Goal: Information Seeking & Learning: Learn about a topic

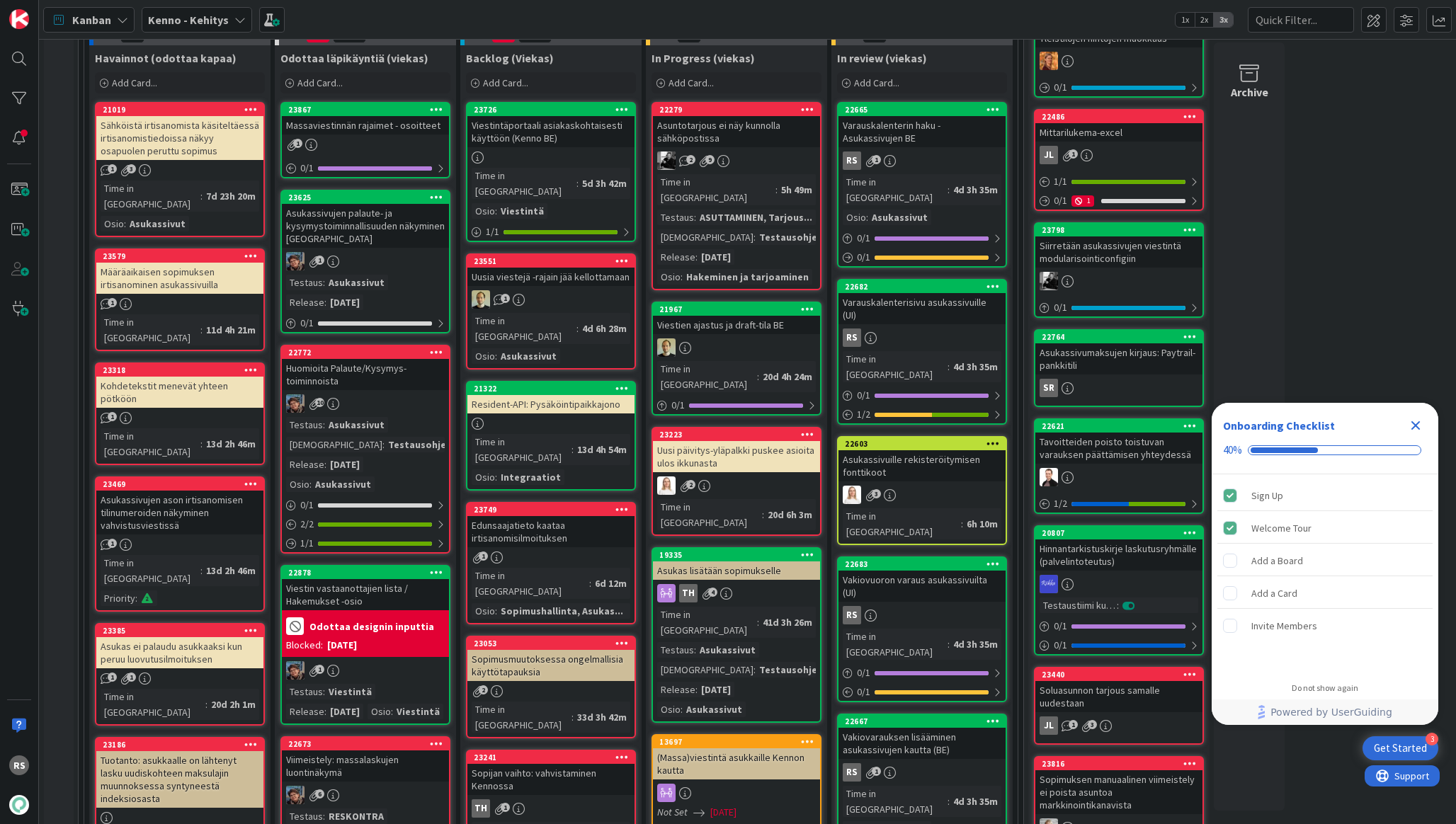
scroll to position [410, 0]
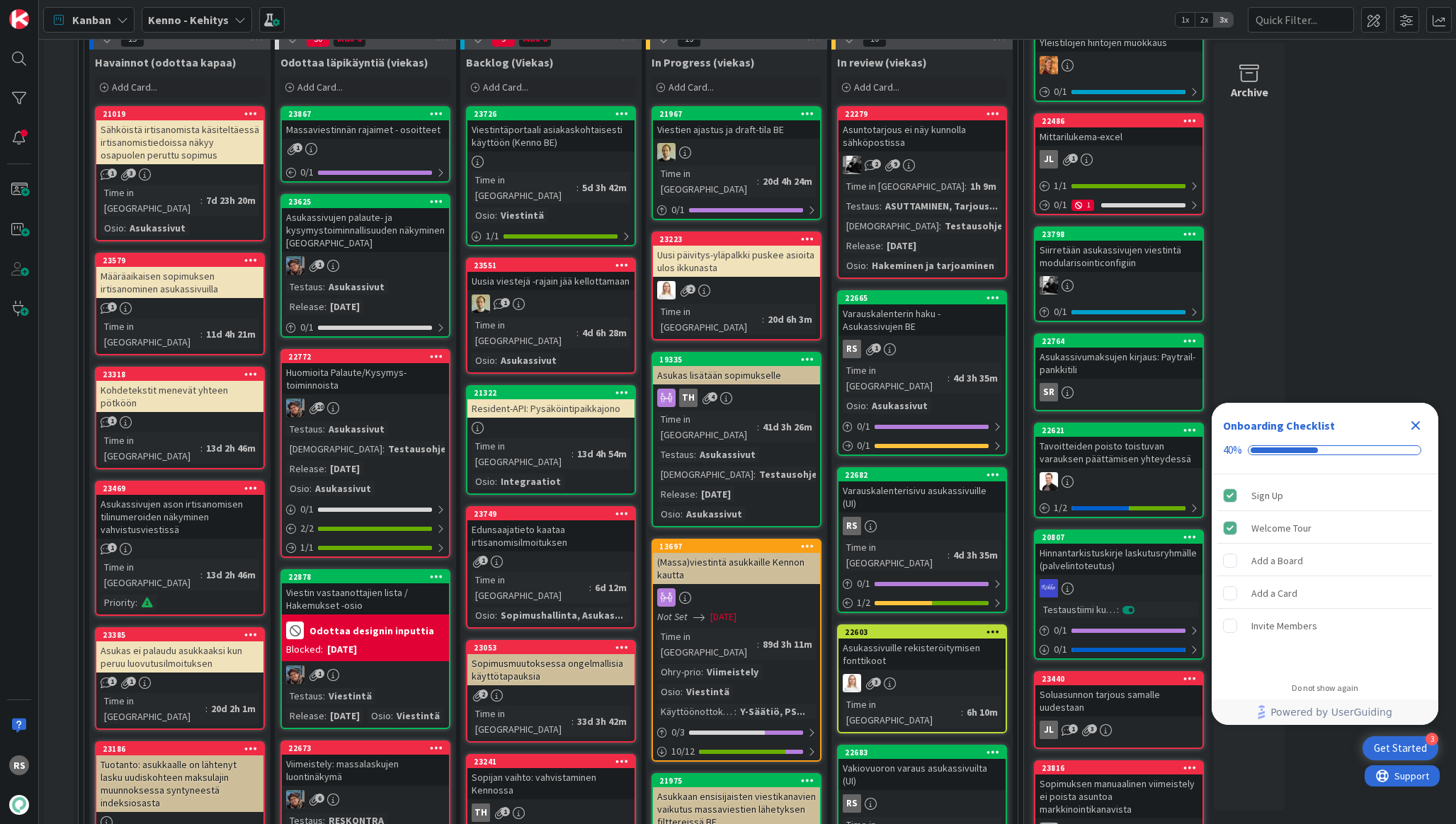
click at [321, 236] on div "Asukassivujen palaute- ja kysymystoiminnallisuuden näkyminen [GEOGRAPHIC_DATA]" at bounding box center [366, 230] width 167 height 44
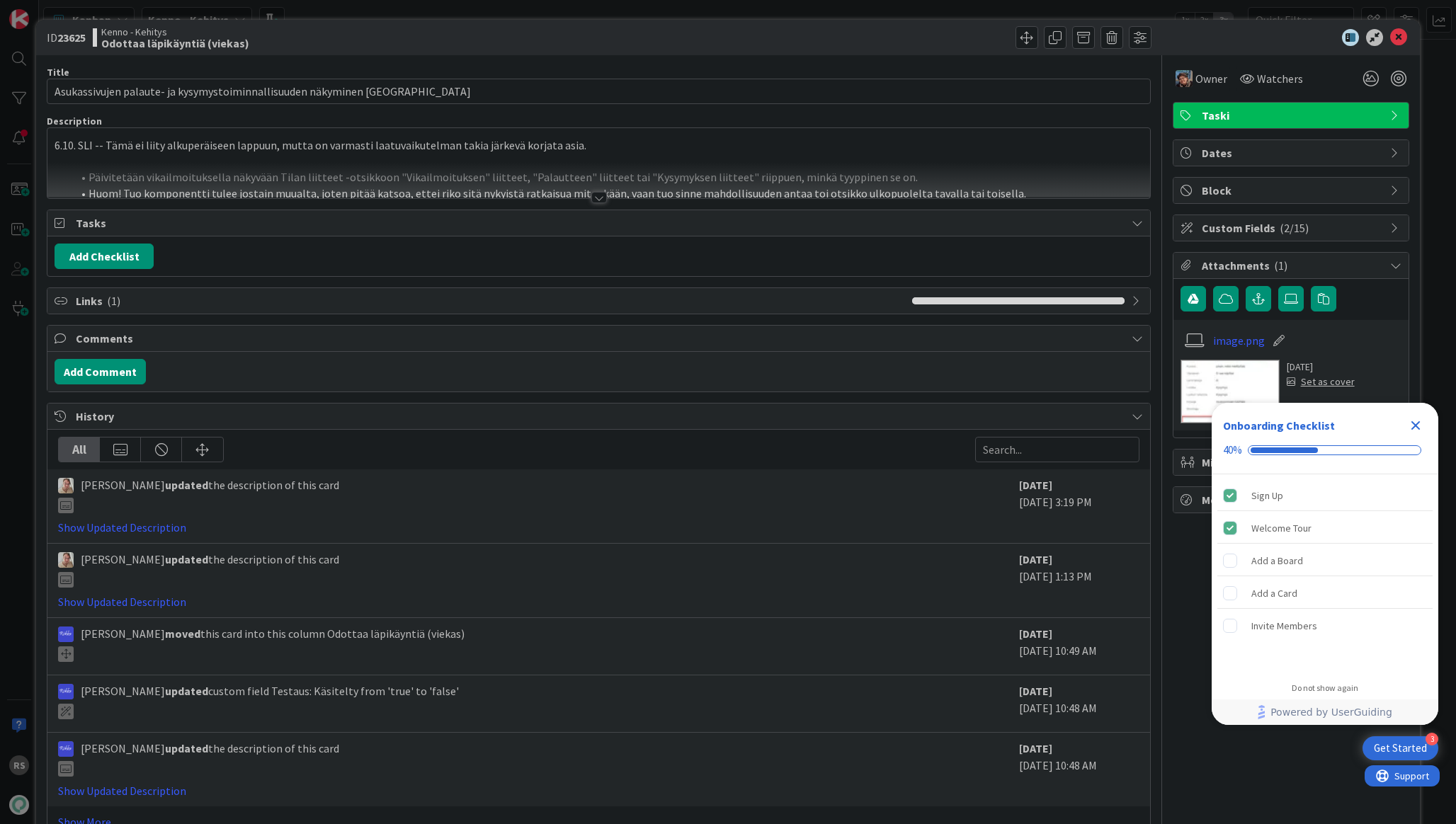
click at [600, 197] on div at bounding box center [599, 198] width 15 height 11
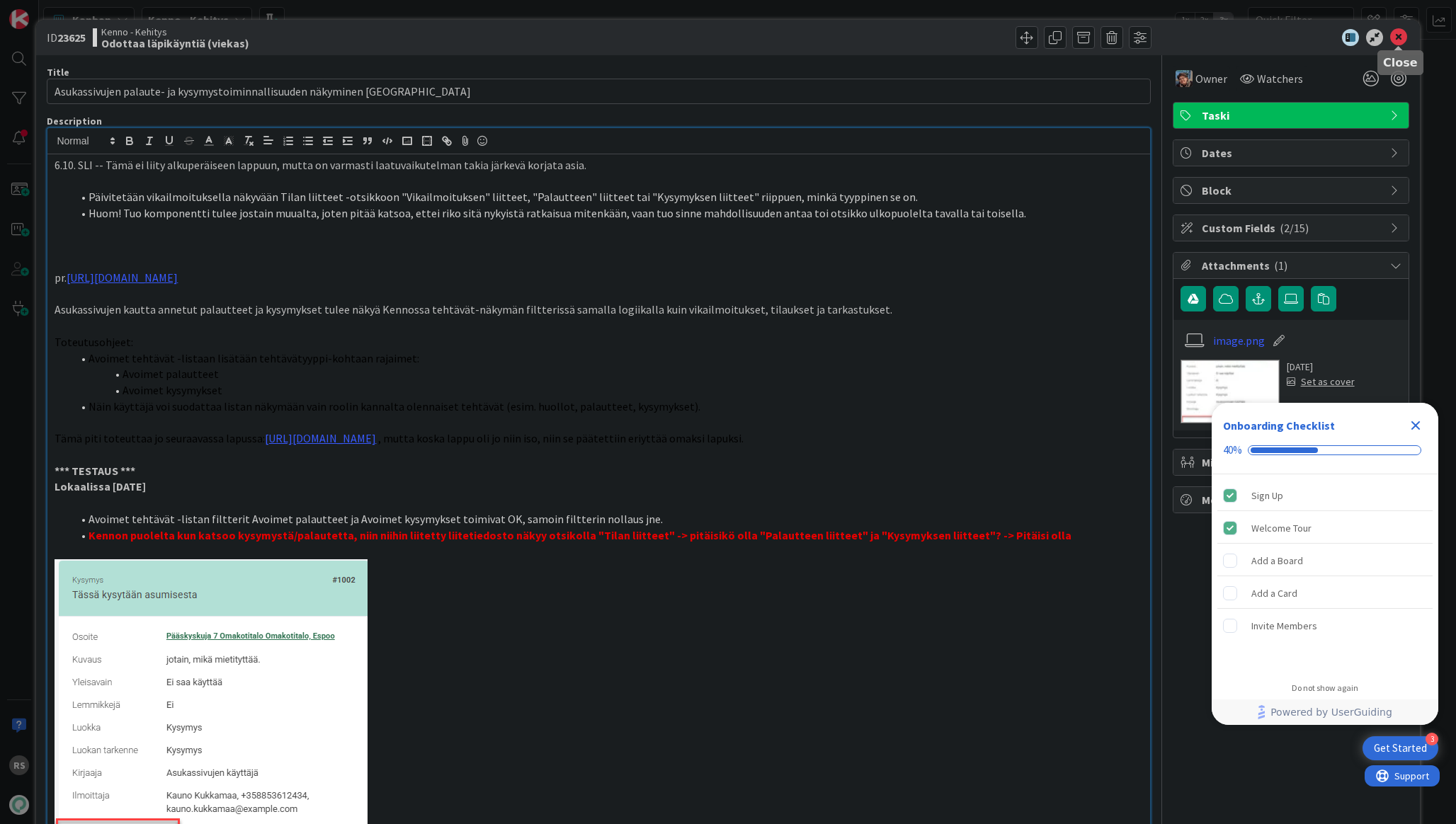
click at [1393, 34] on icon at bounding box center [1399, 38] width 17 height 17
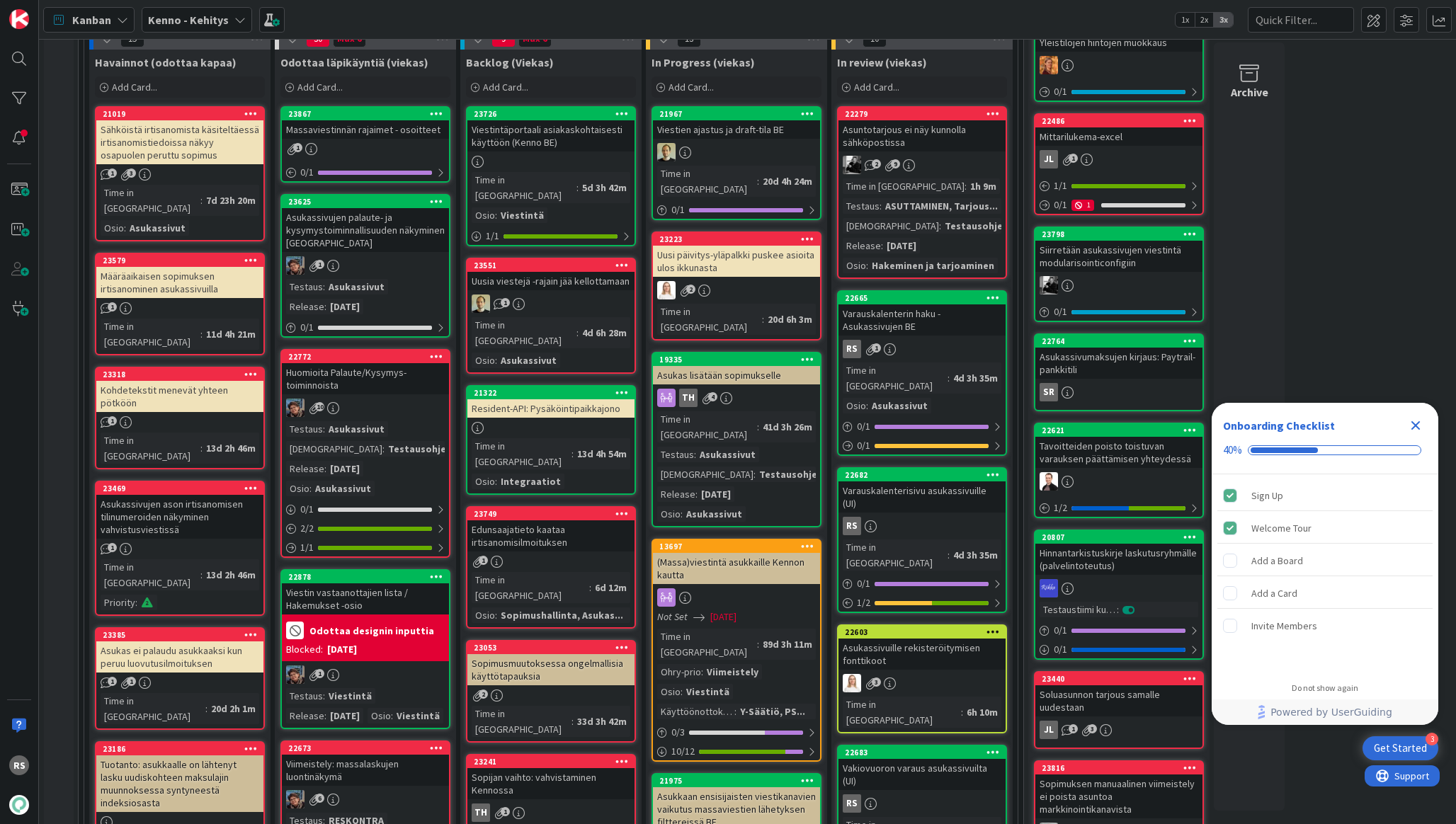
click at [357, 379] on div "Huomioita Palaute/Kysymys-toiminnoista" at bounding box center [366, 378] width 167 height 31
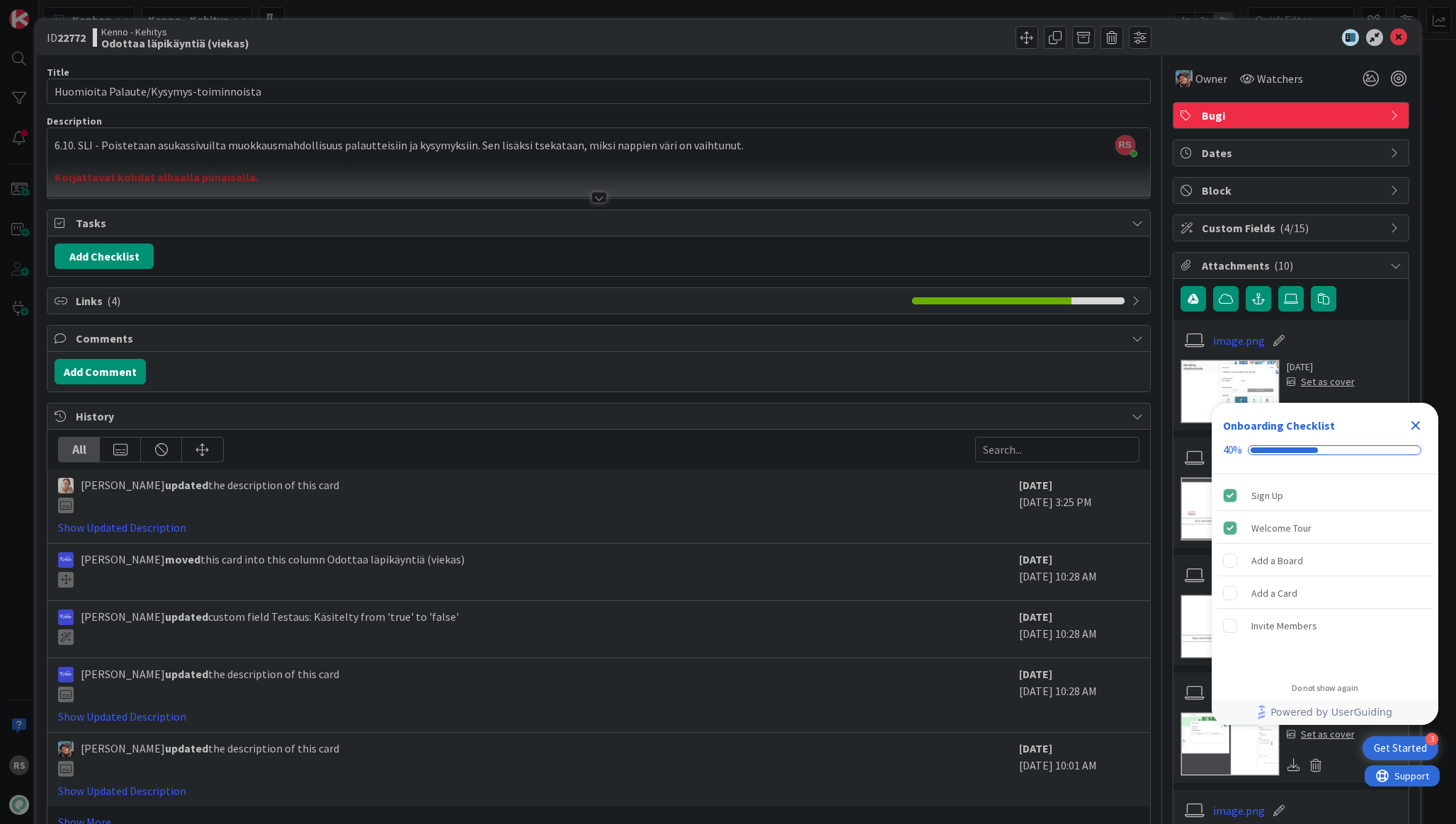
click at [597, 201] on div at bounding box center [599, 198] width 15 height 11
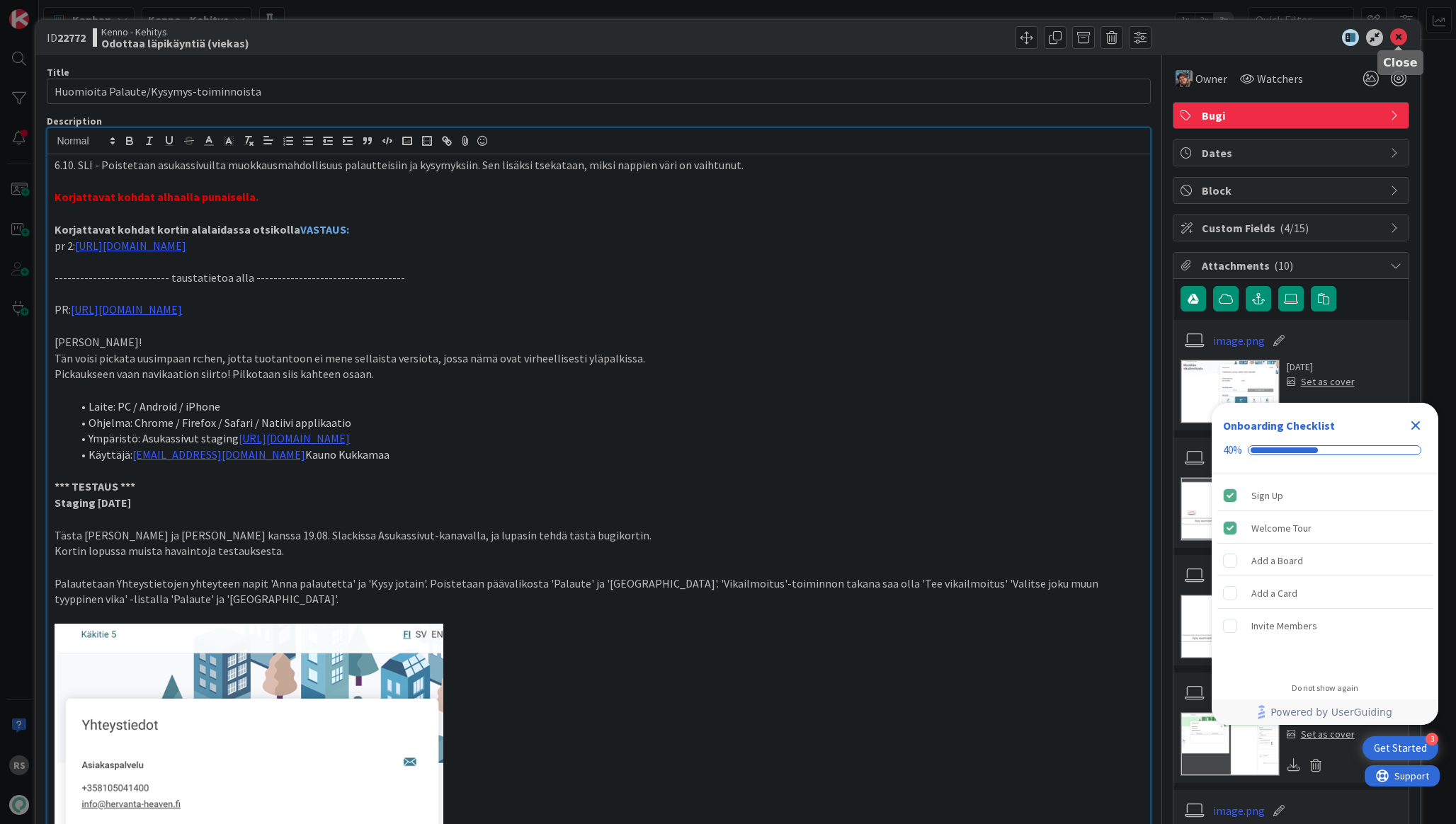
click at [1393, 39] on icon at bounding box center [1399, 38] width 17 height 17
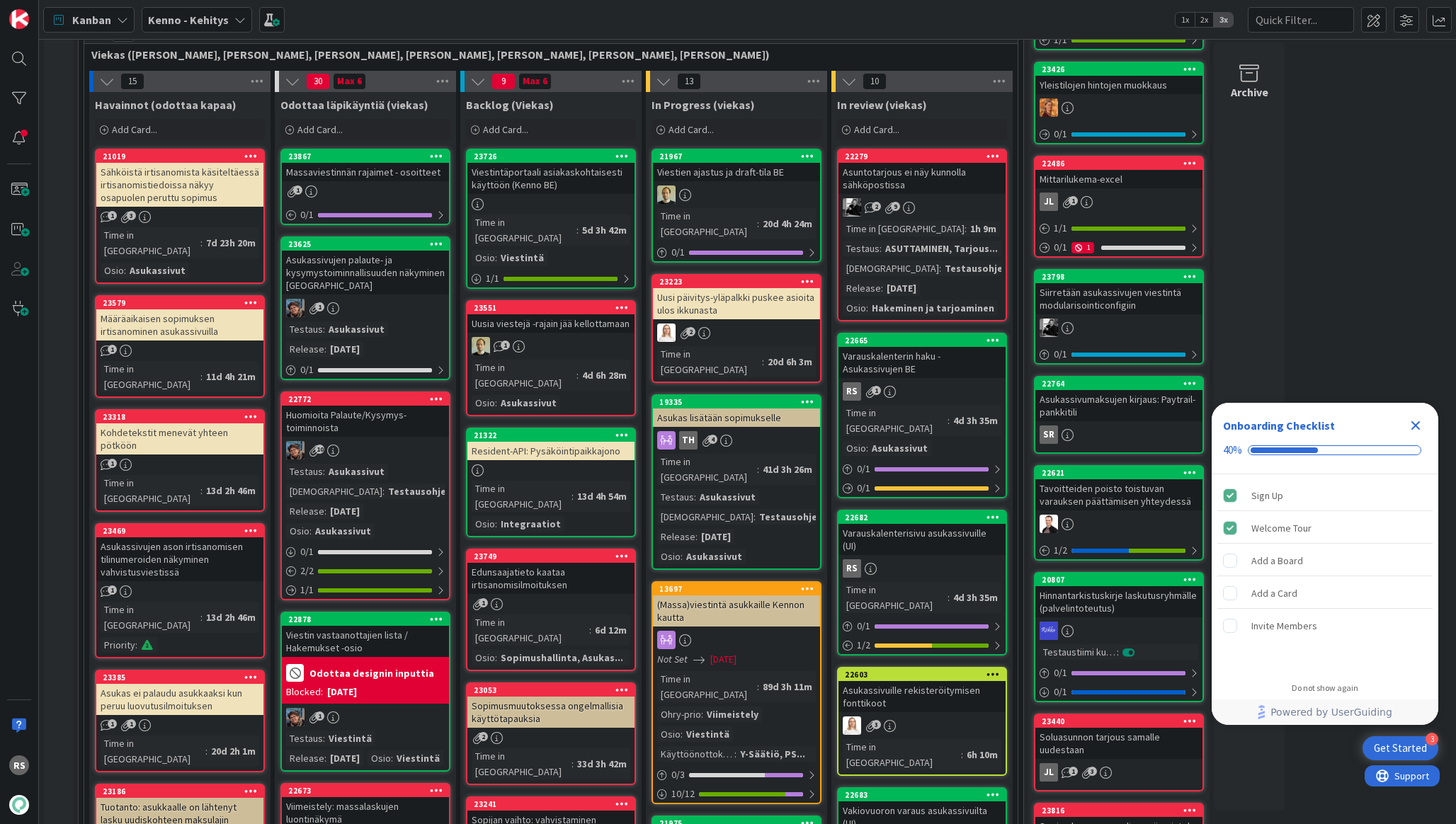
scroll to position [368, 0]
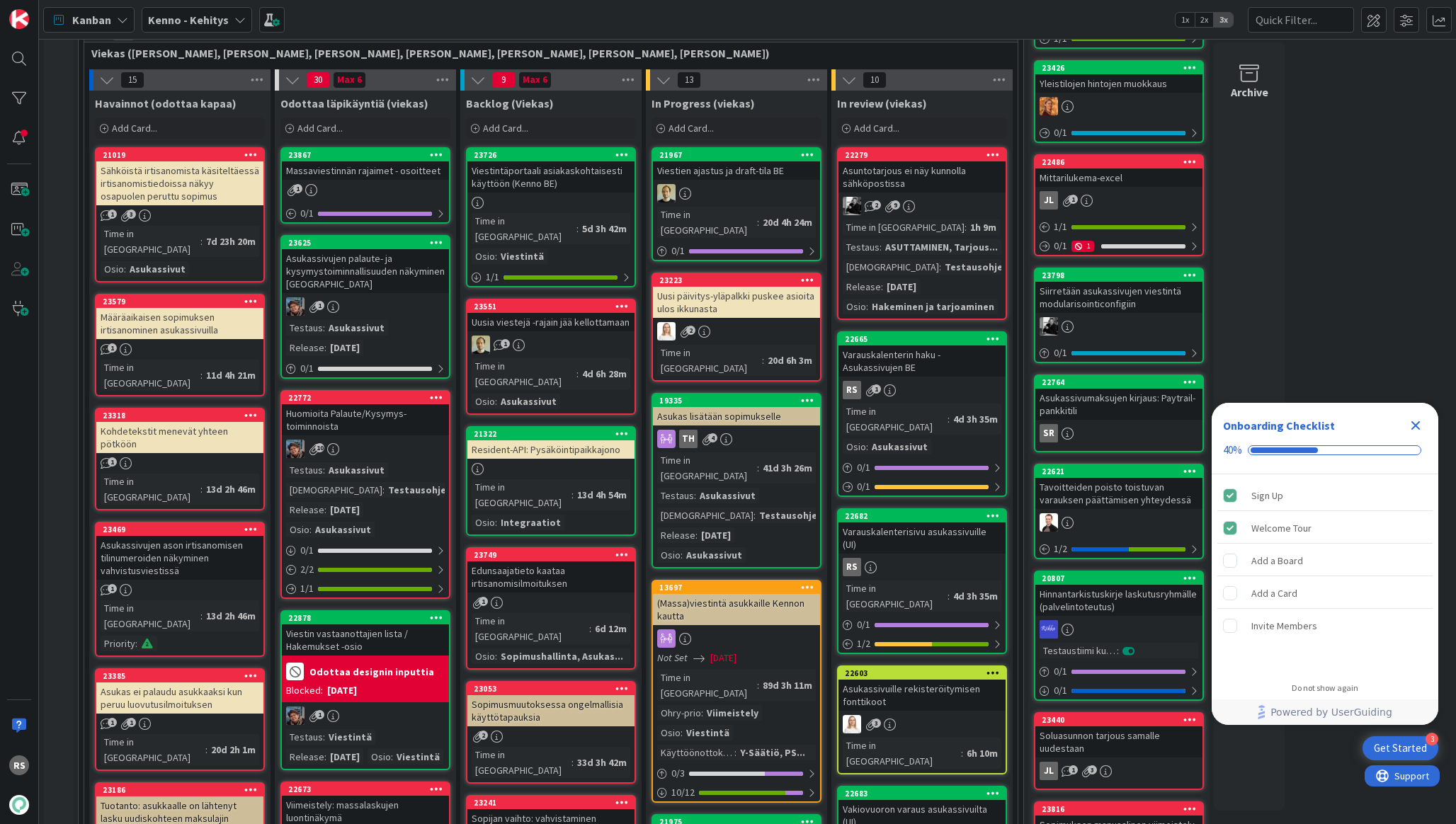
click at [562, 440] on div "Resident-API: Pysäköintipaikkajono" at bounding box center [551, 449] width 167 height 18
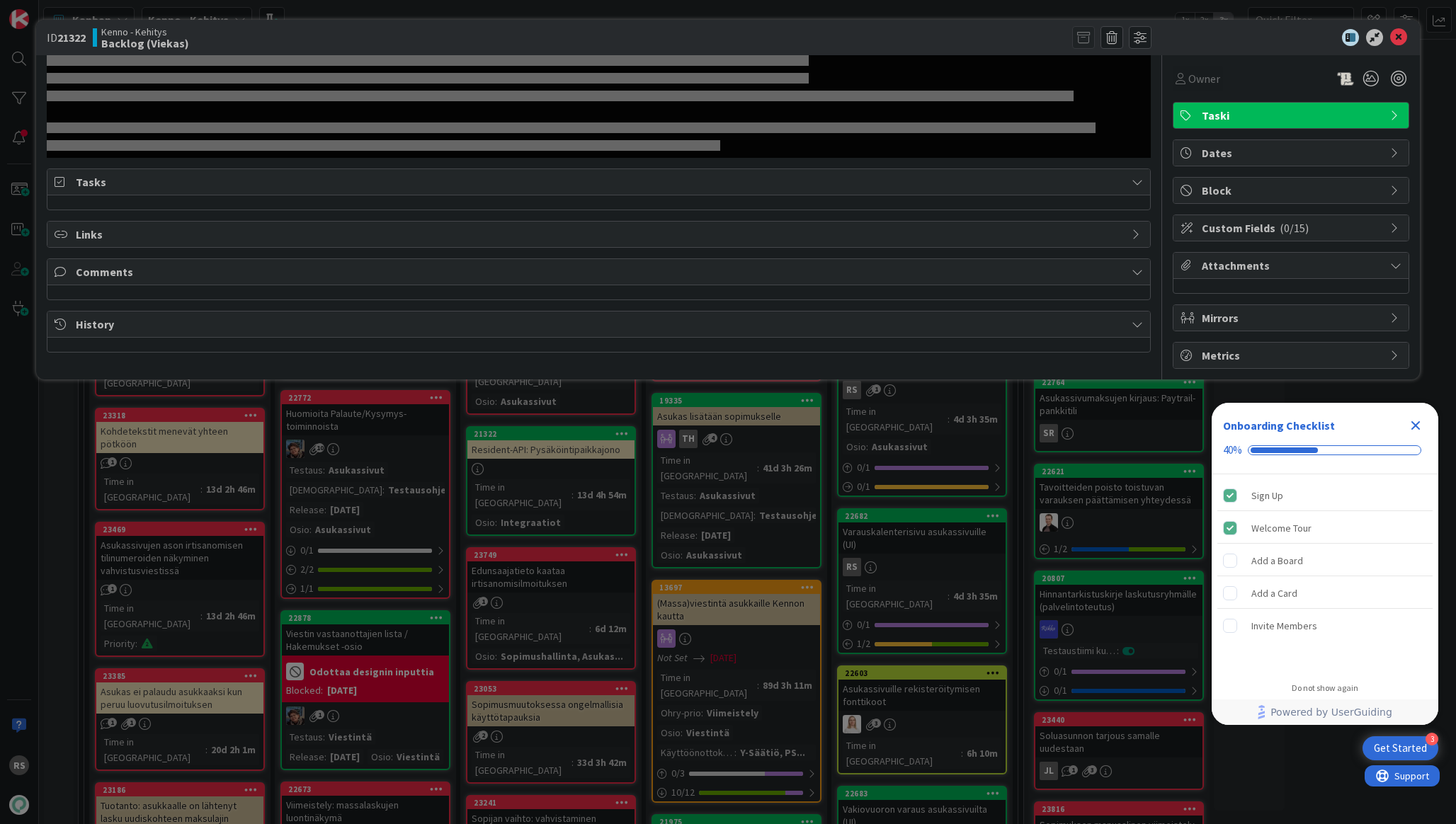
select select "javascript"
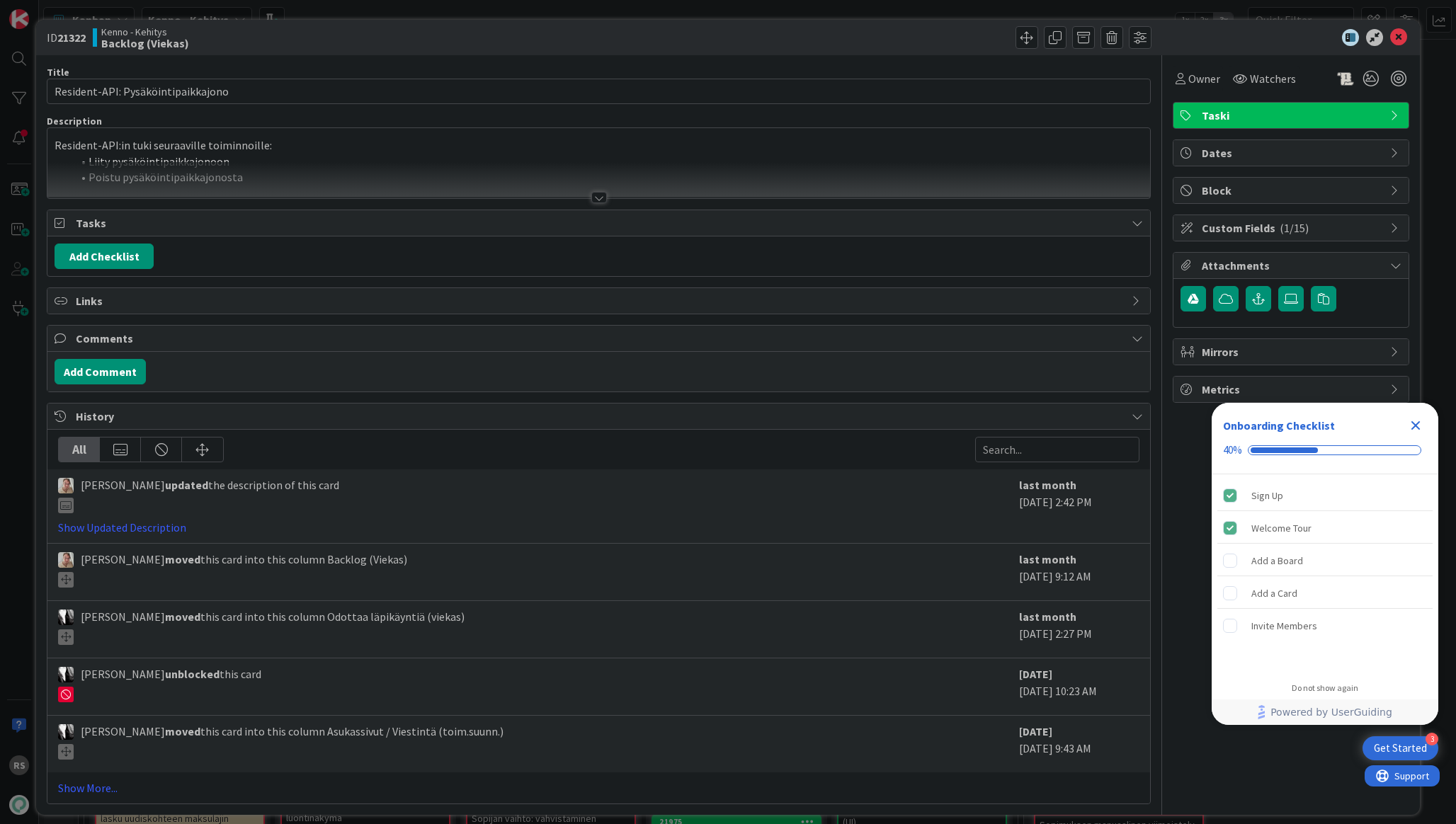
click at [599, 194] on div at bounding box center [599, 198] width 15 height 11
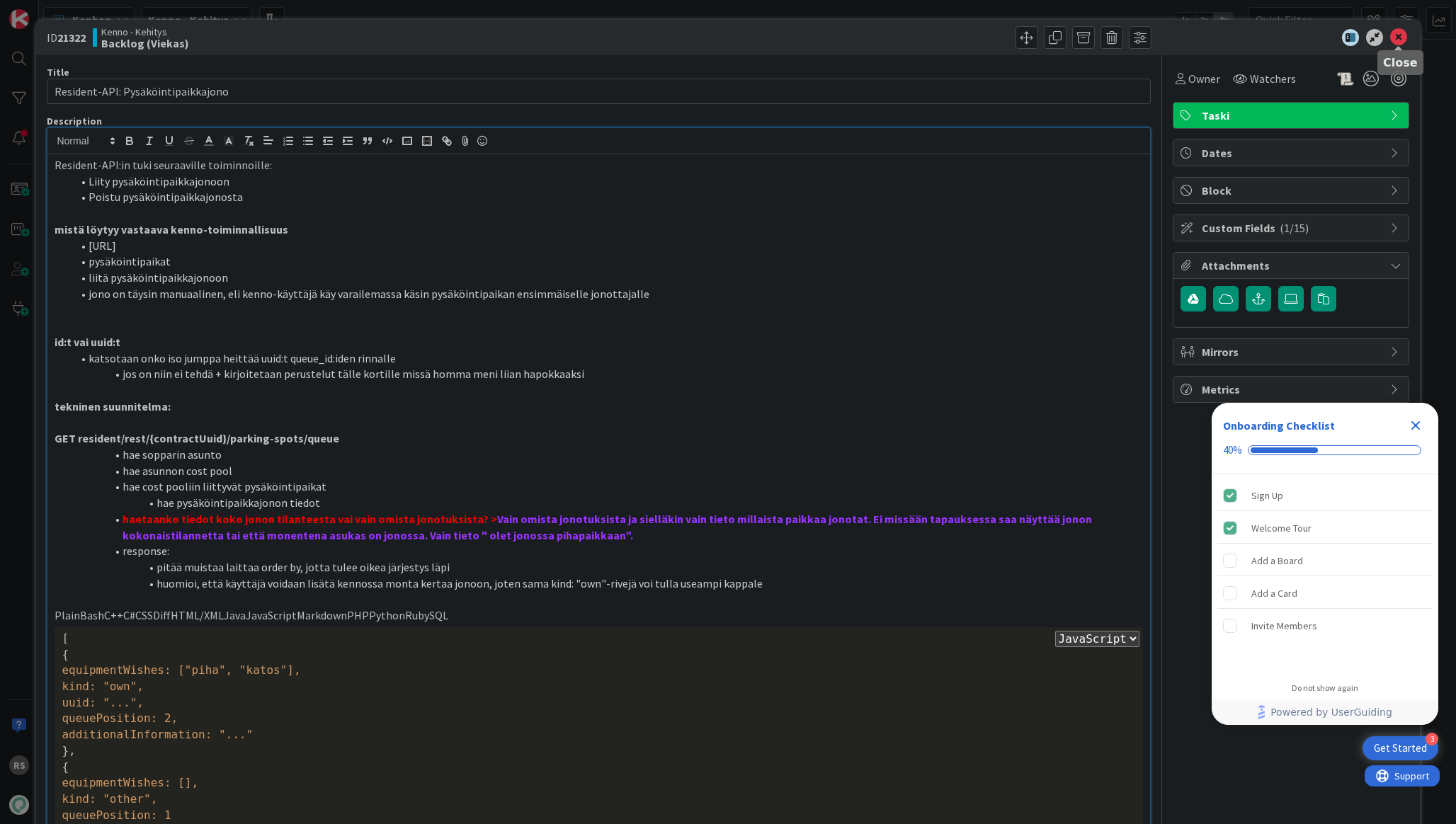
click at [1403, 40] on icon at bounding box center [1399, 38] width 17 height 17
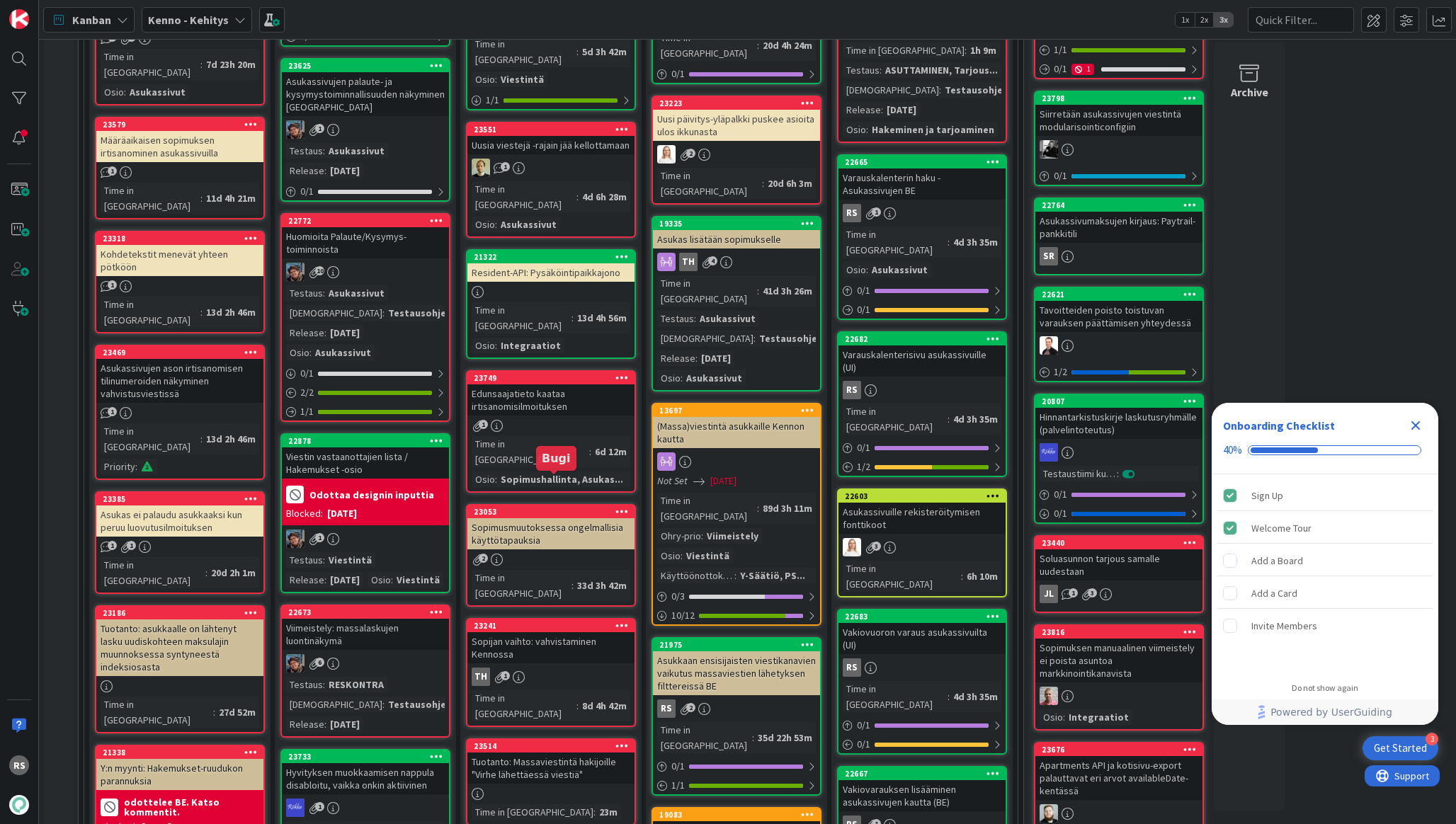
scroll to position [626, 0]
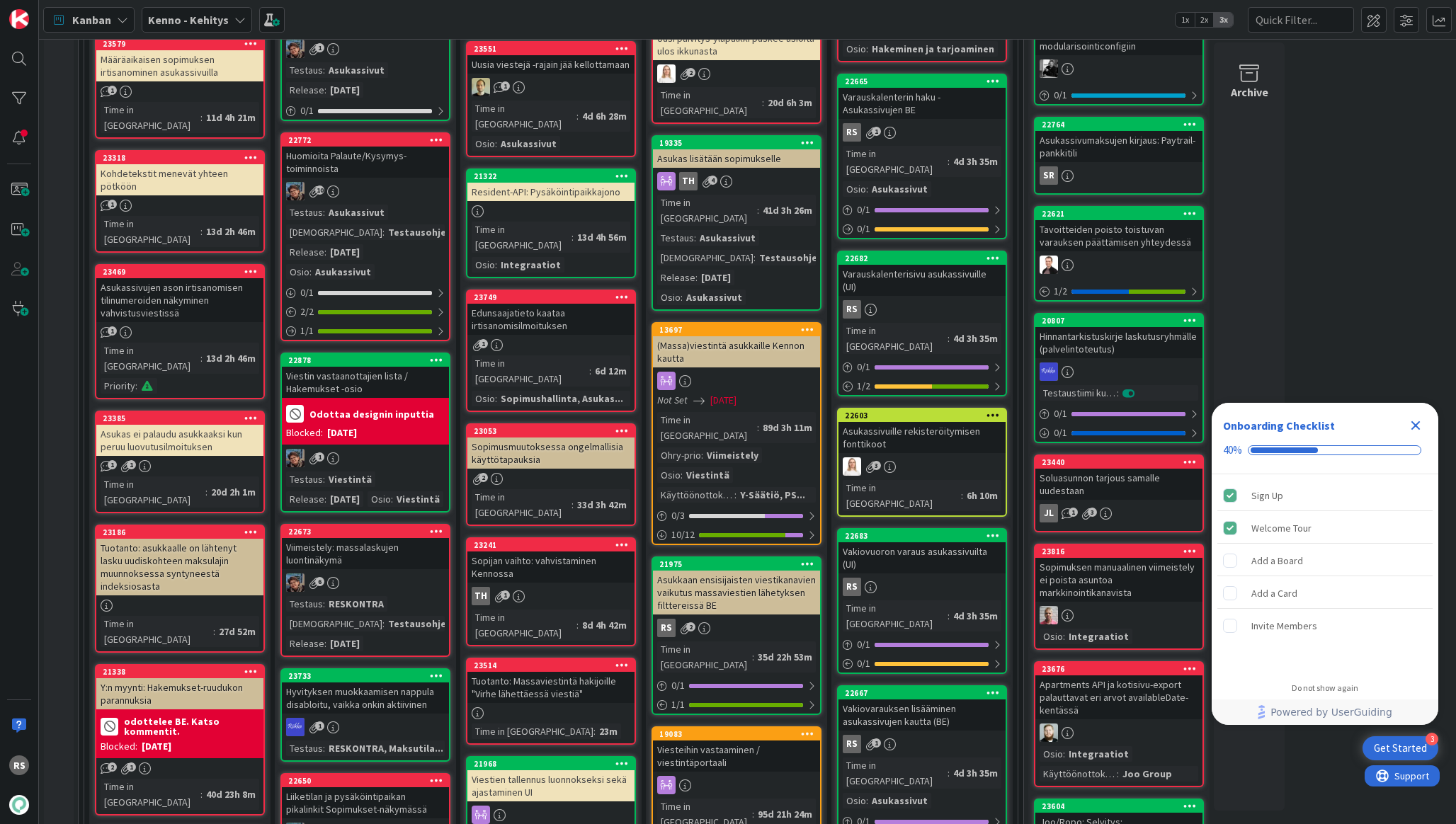
click at [546, 304] on div "Edunsaajatieto kaataa irtisanomisilmoituksen" at bounding box center [551, 319] width 167 height 31
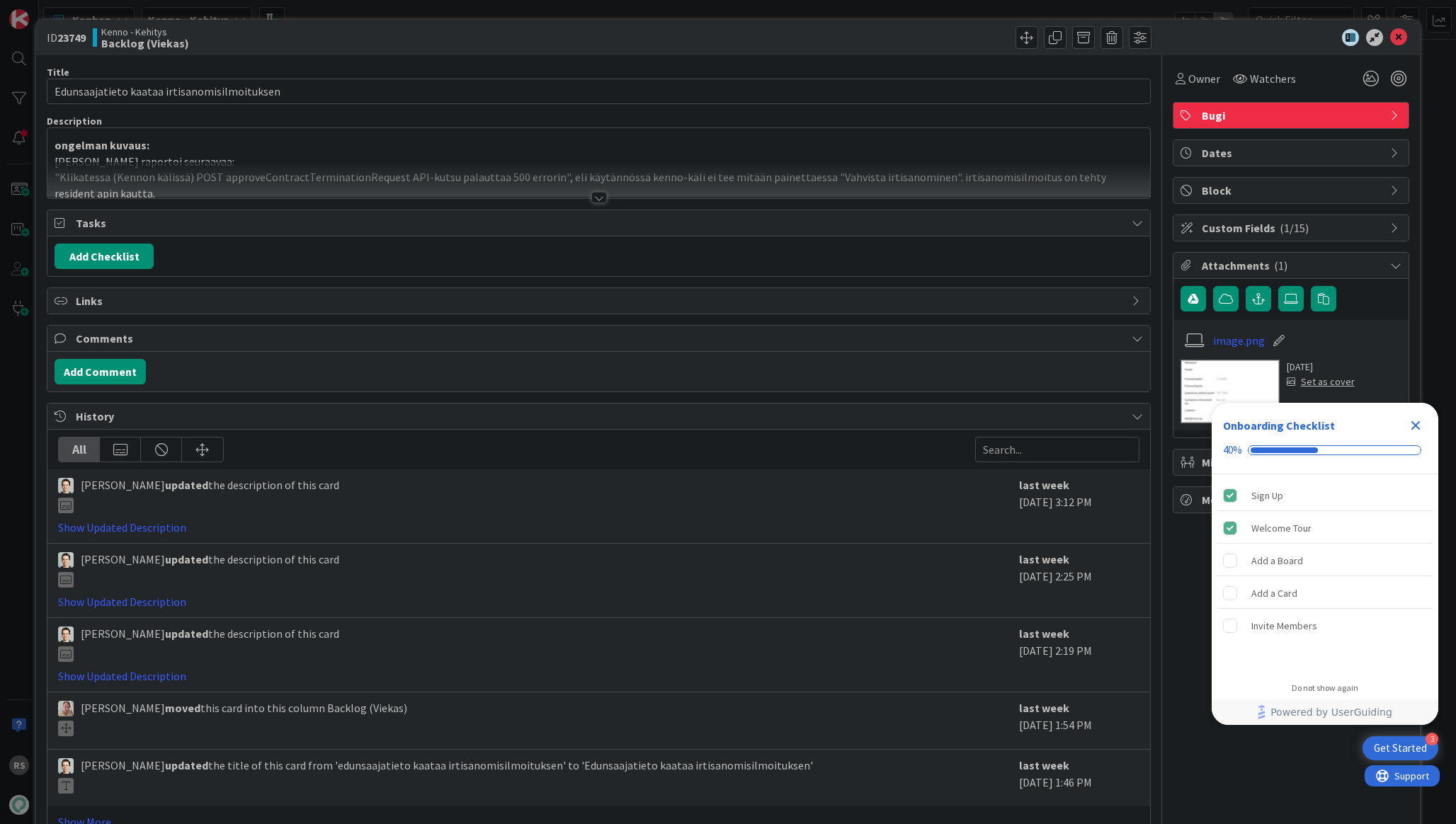
click at [593, 196] on div at bounding box center [599, 198] width 15 height 11
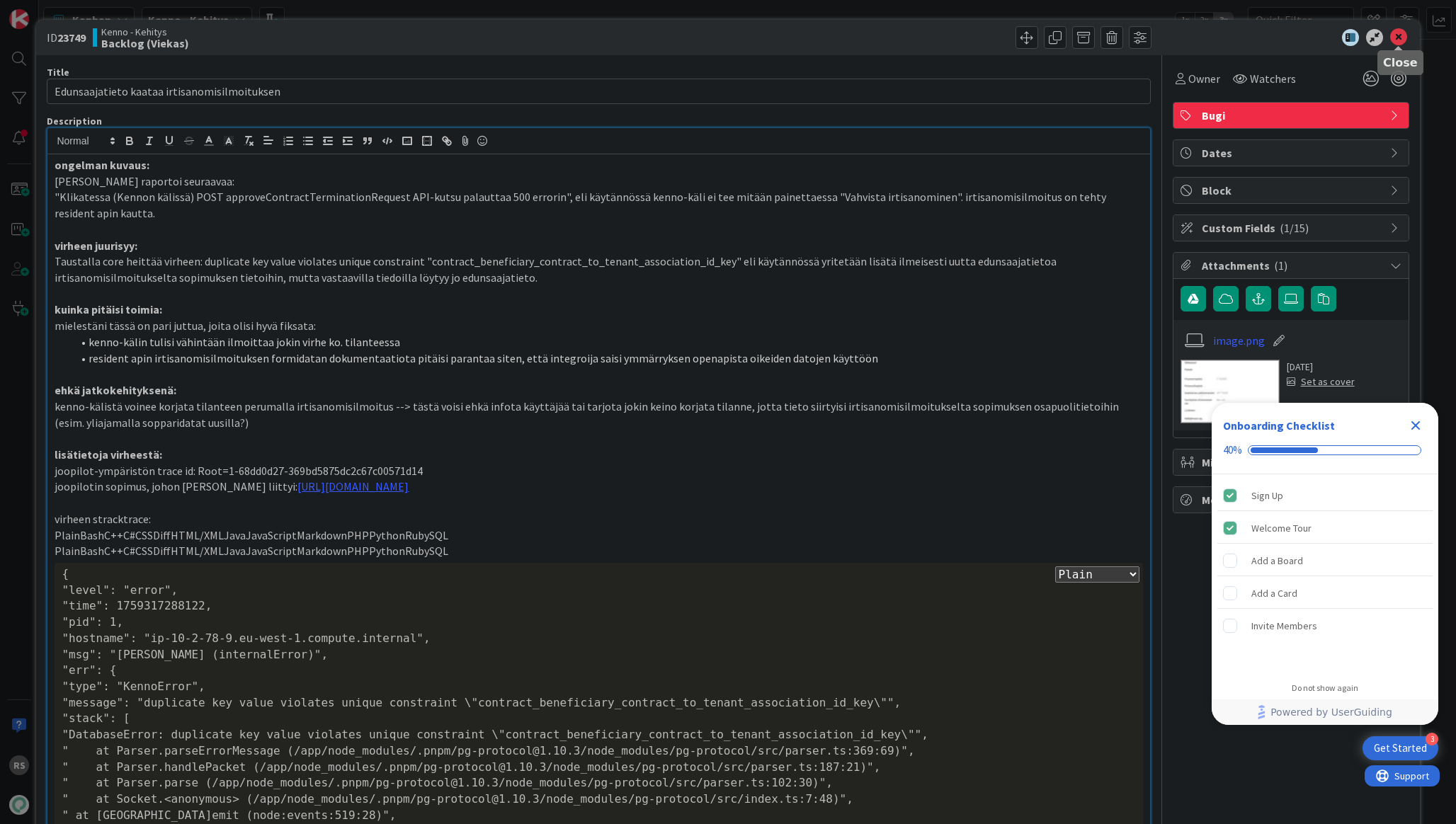
click at [1396, 35] on icon at bounding box center [1399, 38] width 17 height 17
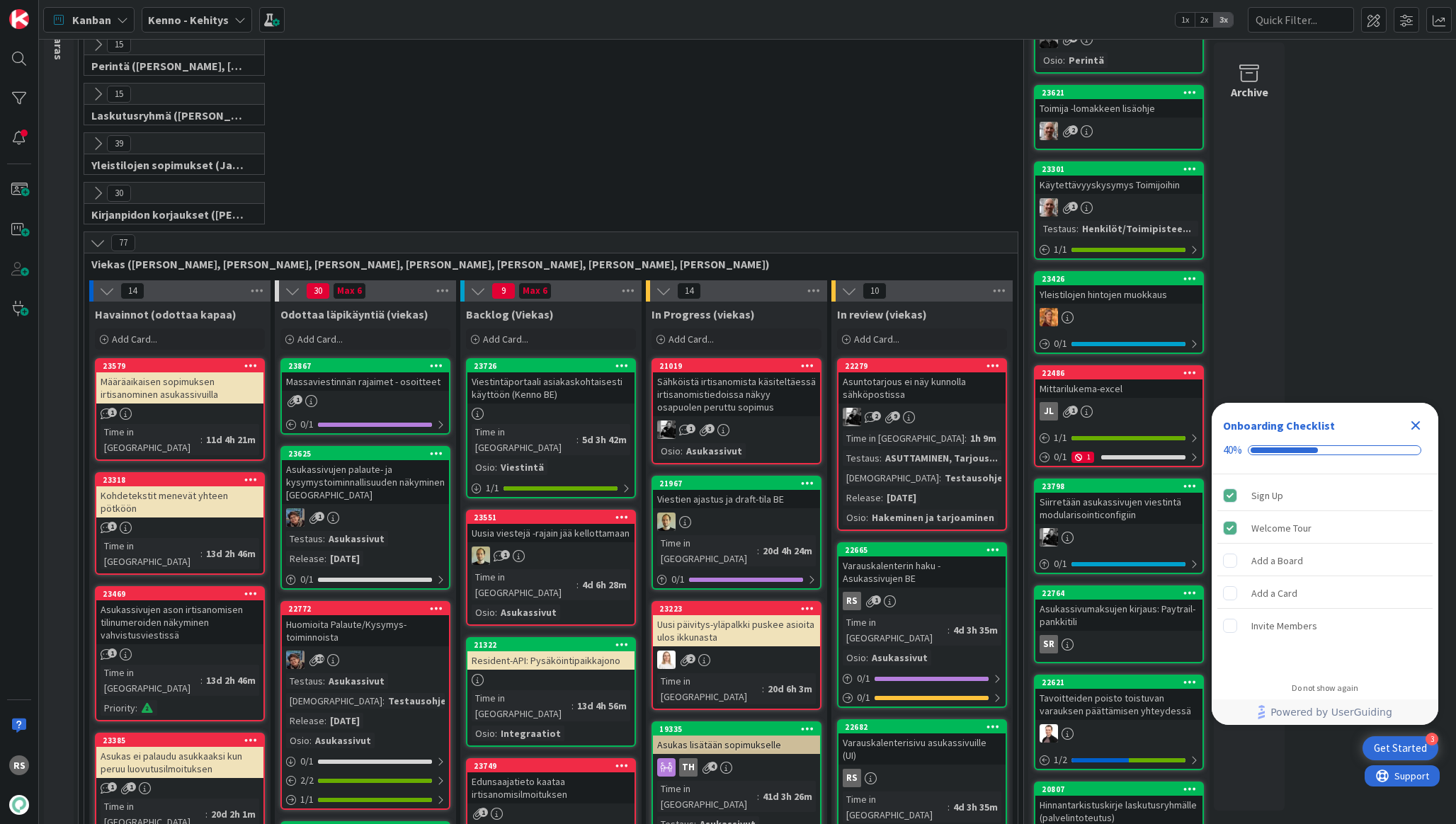
scroll to position [186, 0]
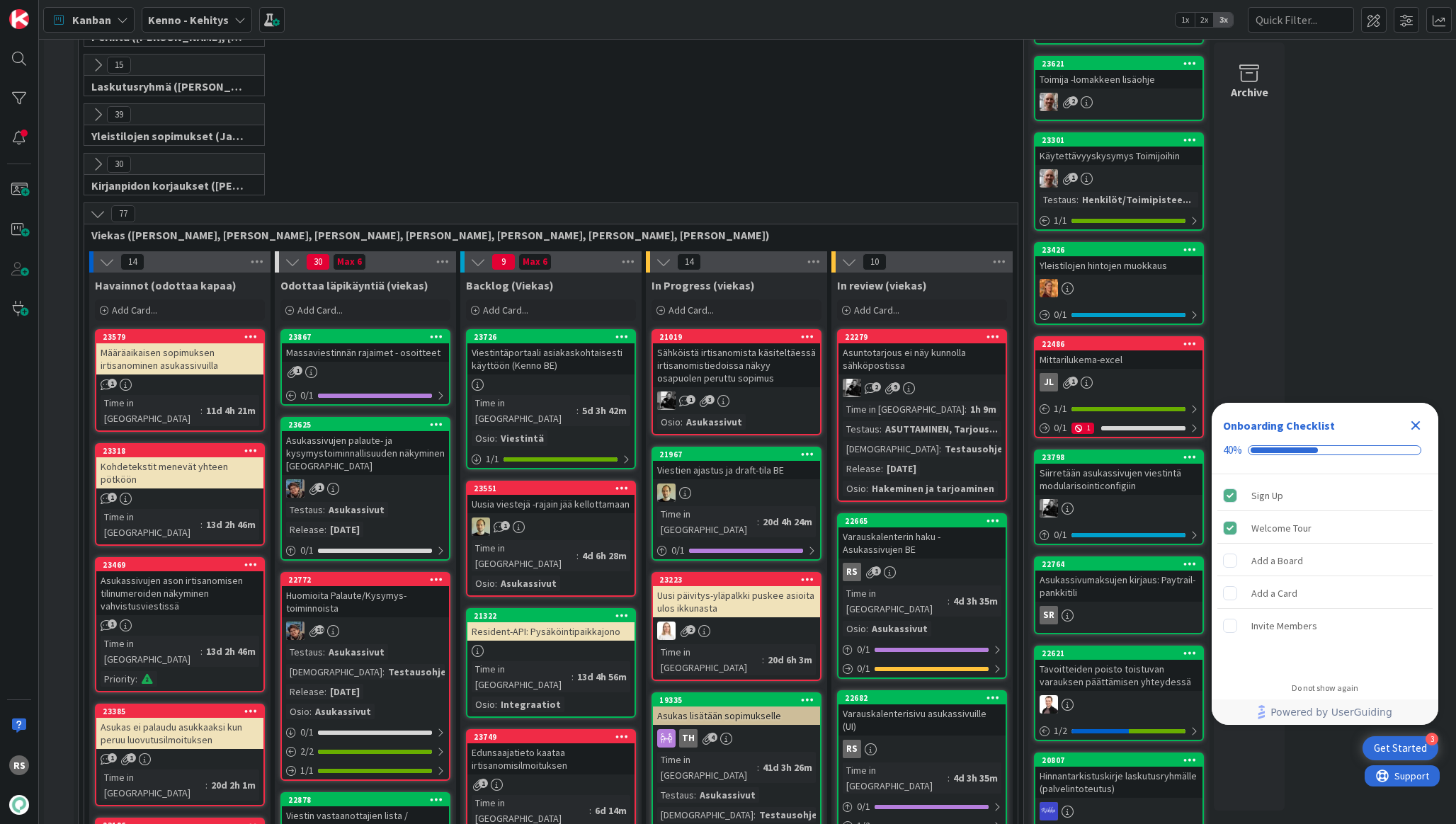
click at [187, 364] on div "Määräaikaisen sopimuksen irtisanominen asukassivuilla" at bounding box center [180, 358] width 167 height 31
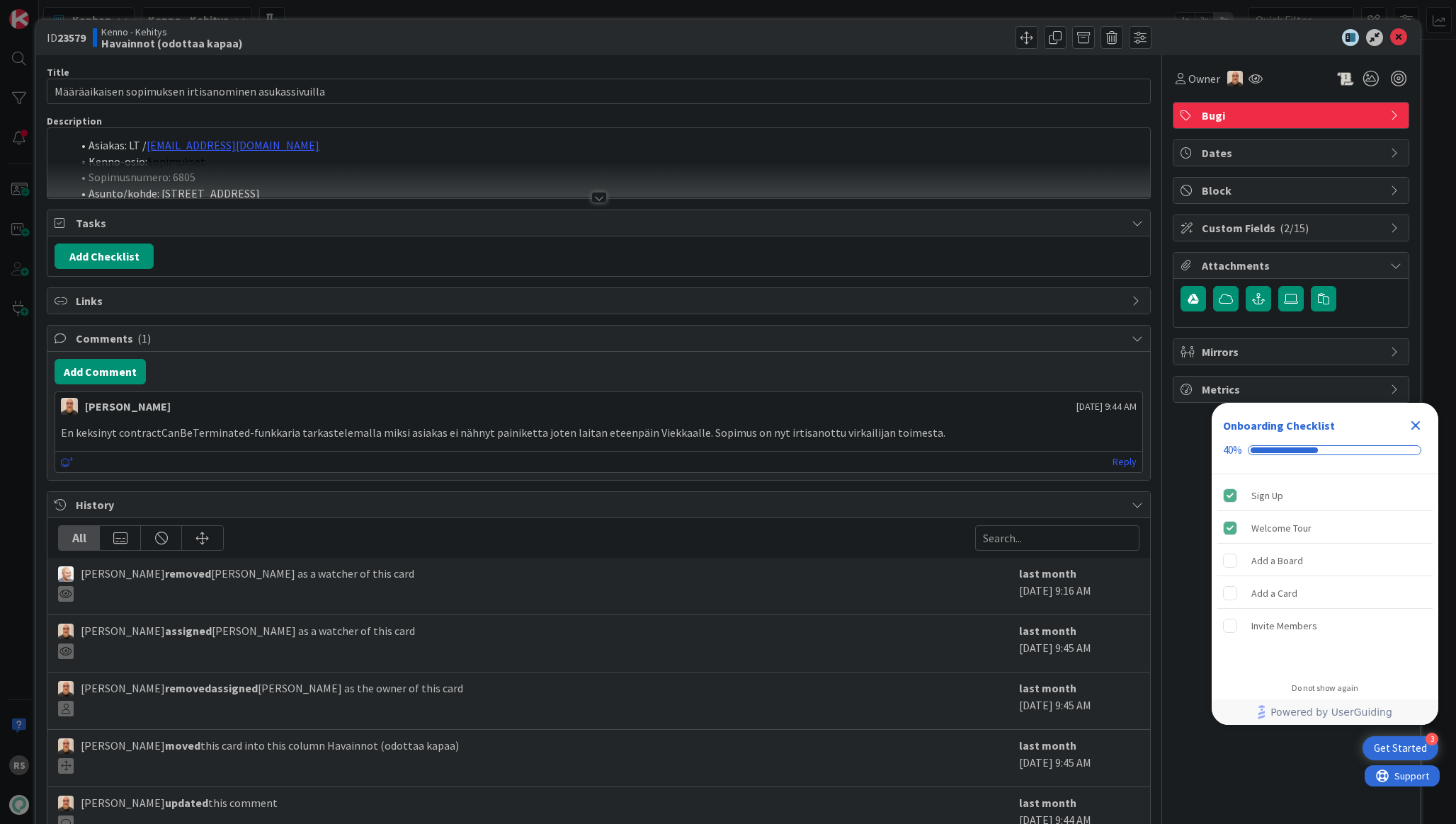
click at [593, 201] on div at bounding box center [599, 198] width 15 height 11
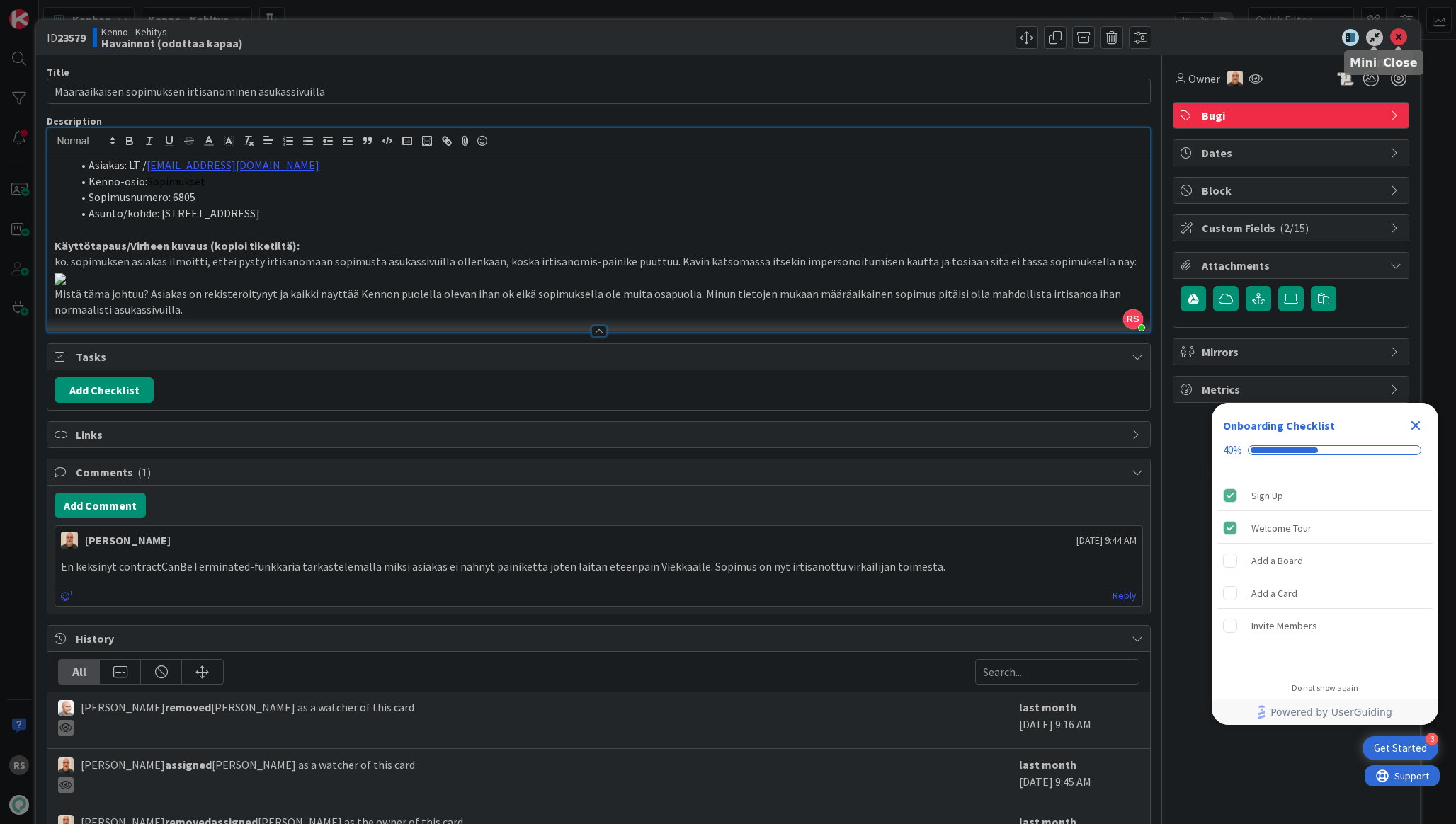
click at [1396, 39] on icon at bounding box center [1399, 38] width 17 height 17
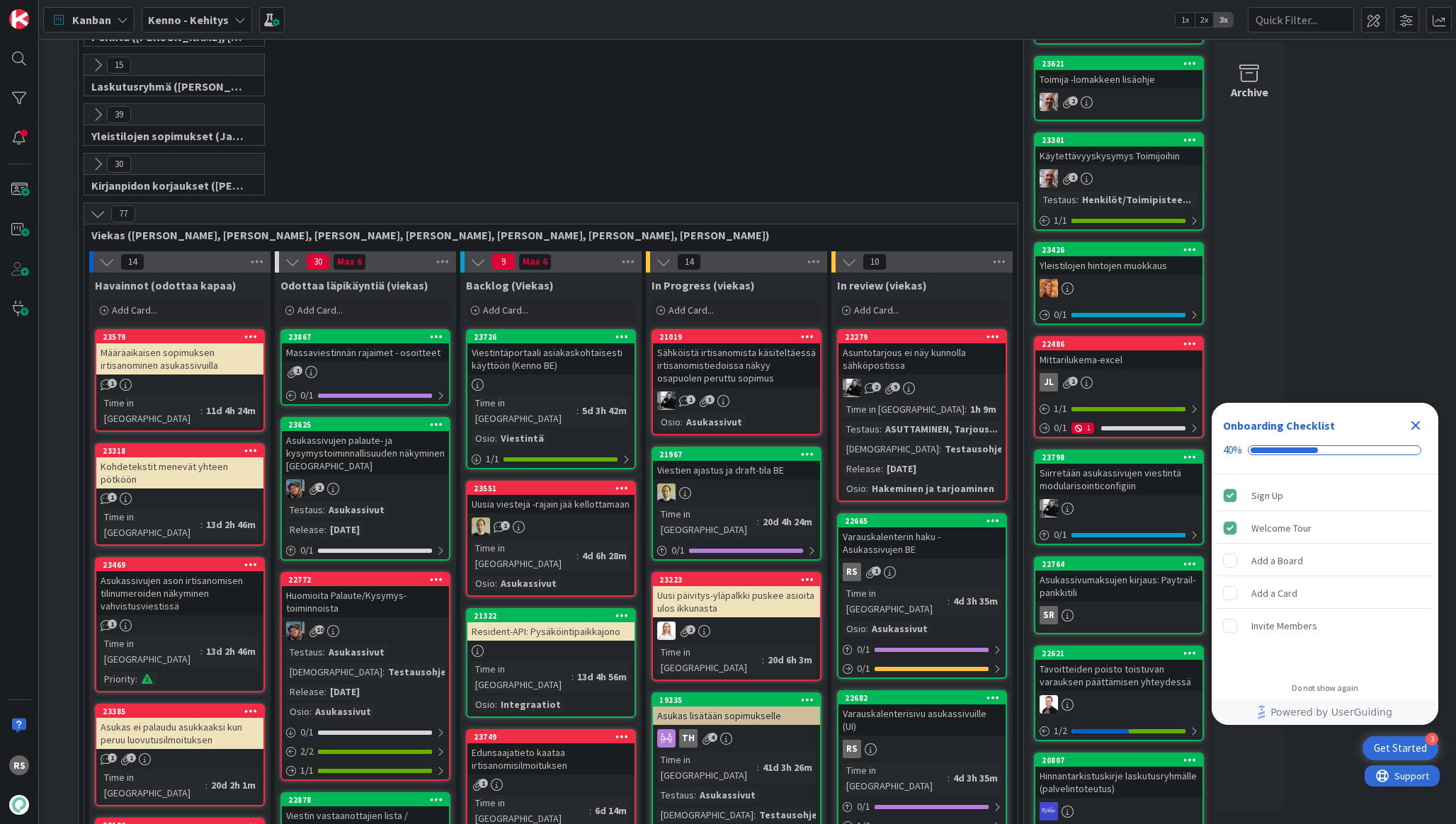
click at [180, 457] on div "Kohdetekstit menevät yhteen pötköön" at bounding box center [180, 472] width 167 height 31
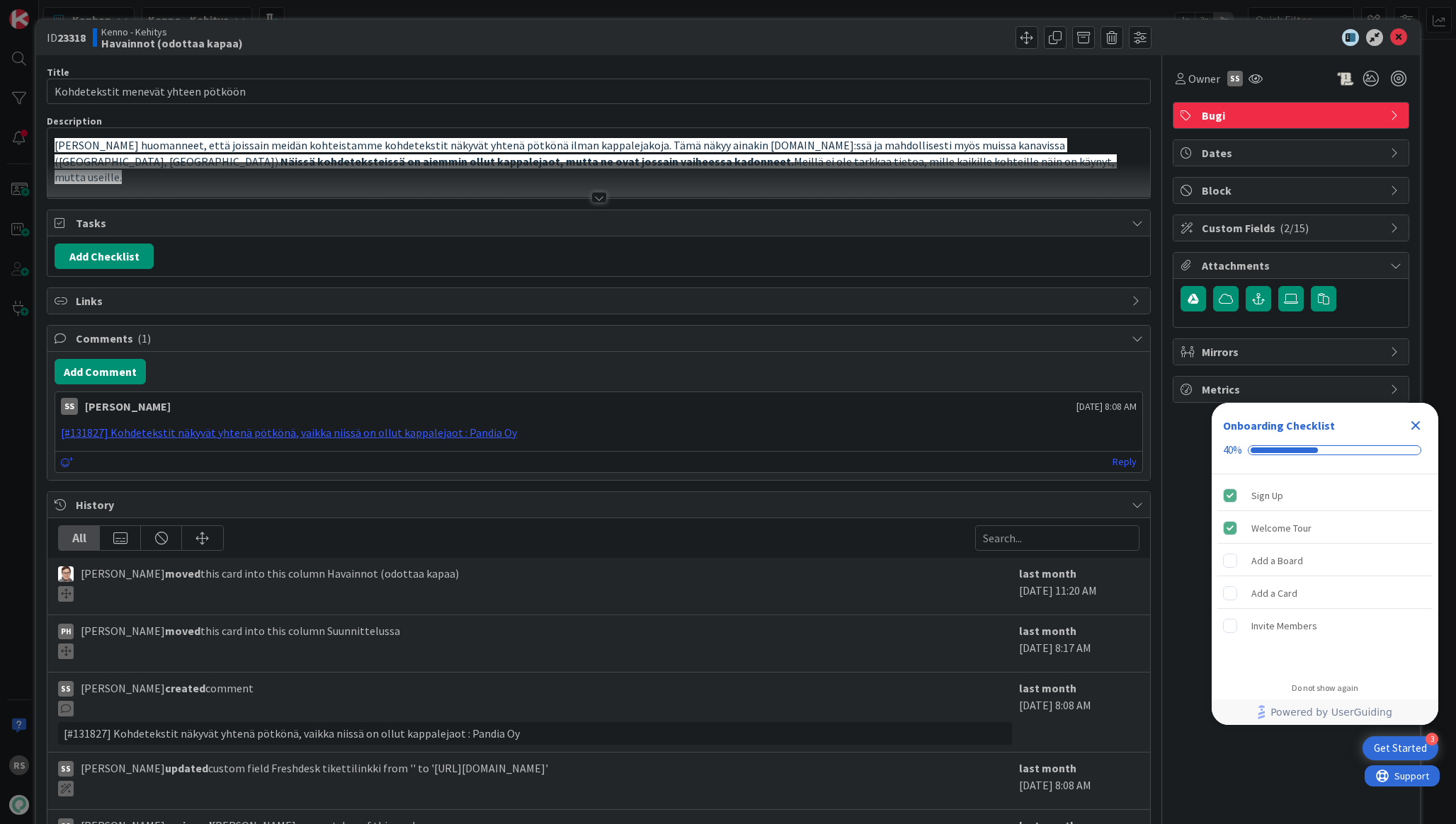
click at [594, 199] on div at bounding box center [599, 198] width 15 height 11
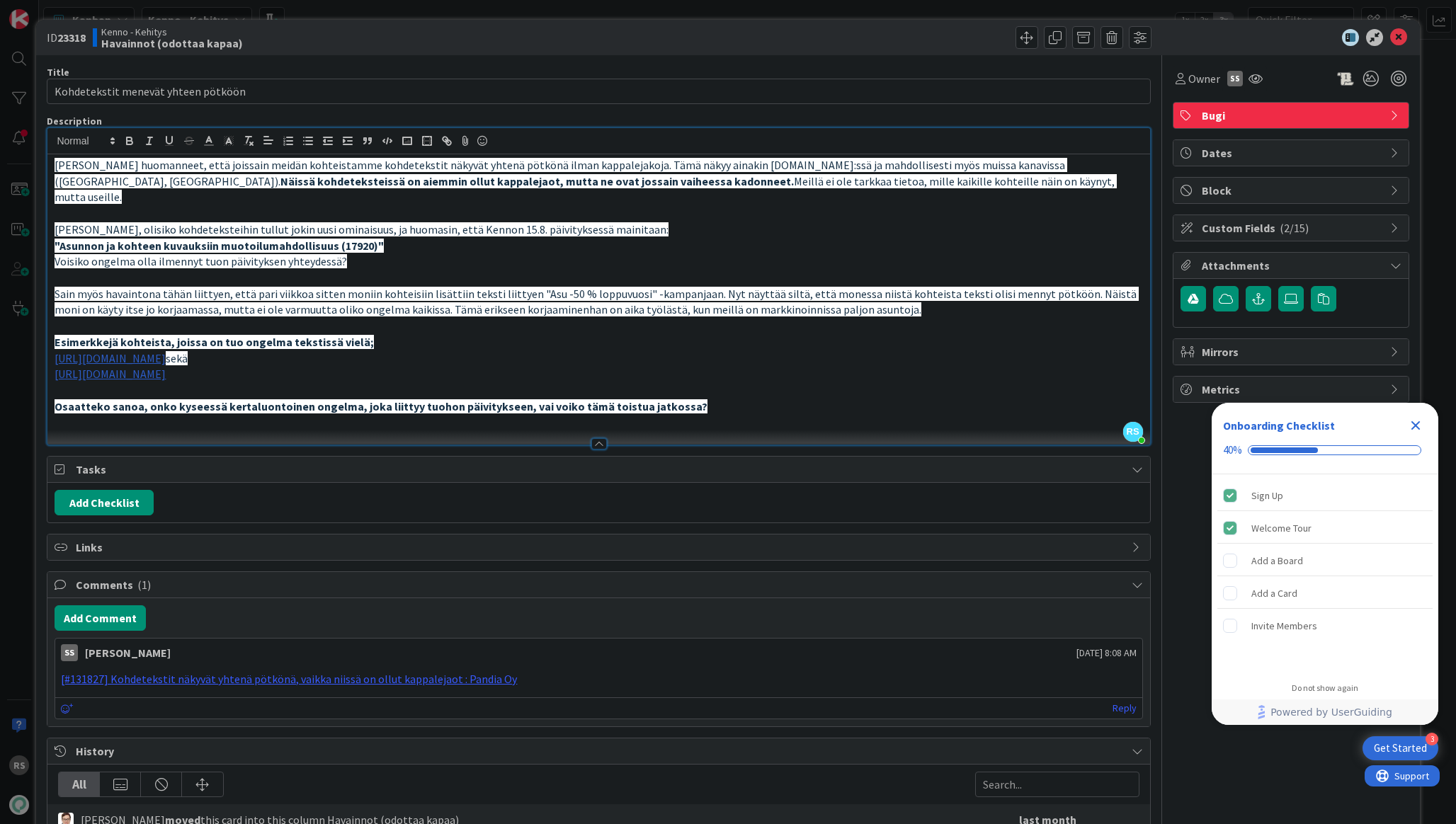
click at [512, 270] on p at bounding box center [598, 278] width 1088 height 16
click at [1396, 34] on icon at bounding box center [1399, 38] width 17 height 17
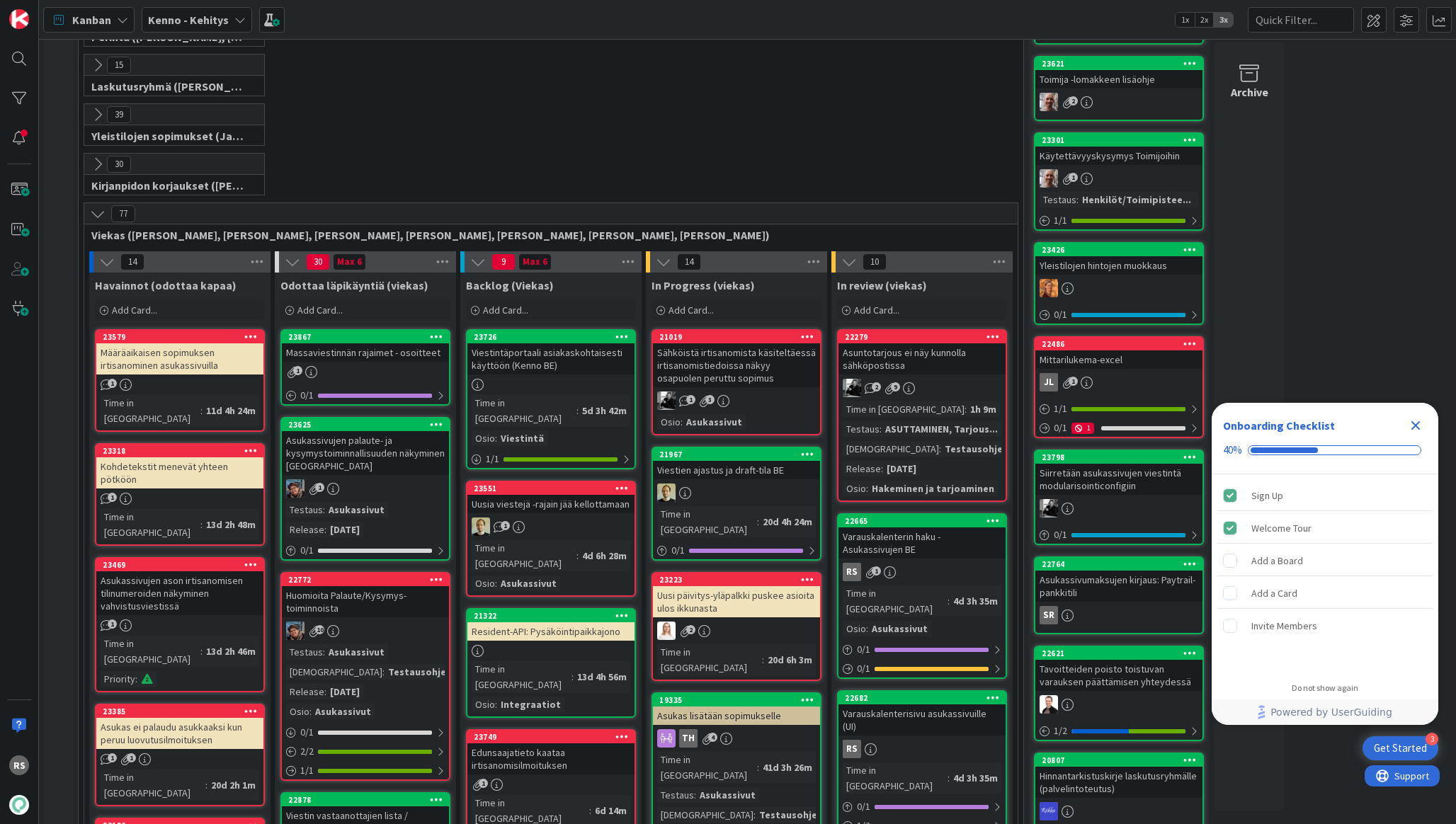
click at [182, 571] on div "Asukassivujen ason irtisanomisen tilinumeroiden näkyminen vahvistusviestissä" at bounding box center [180, 593] width 167 height 44
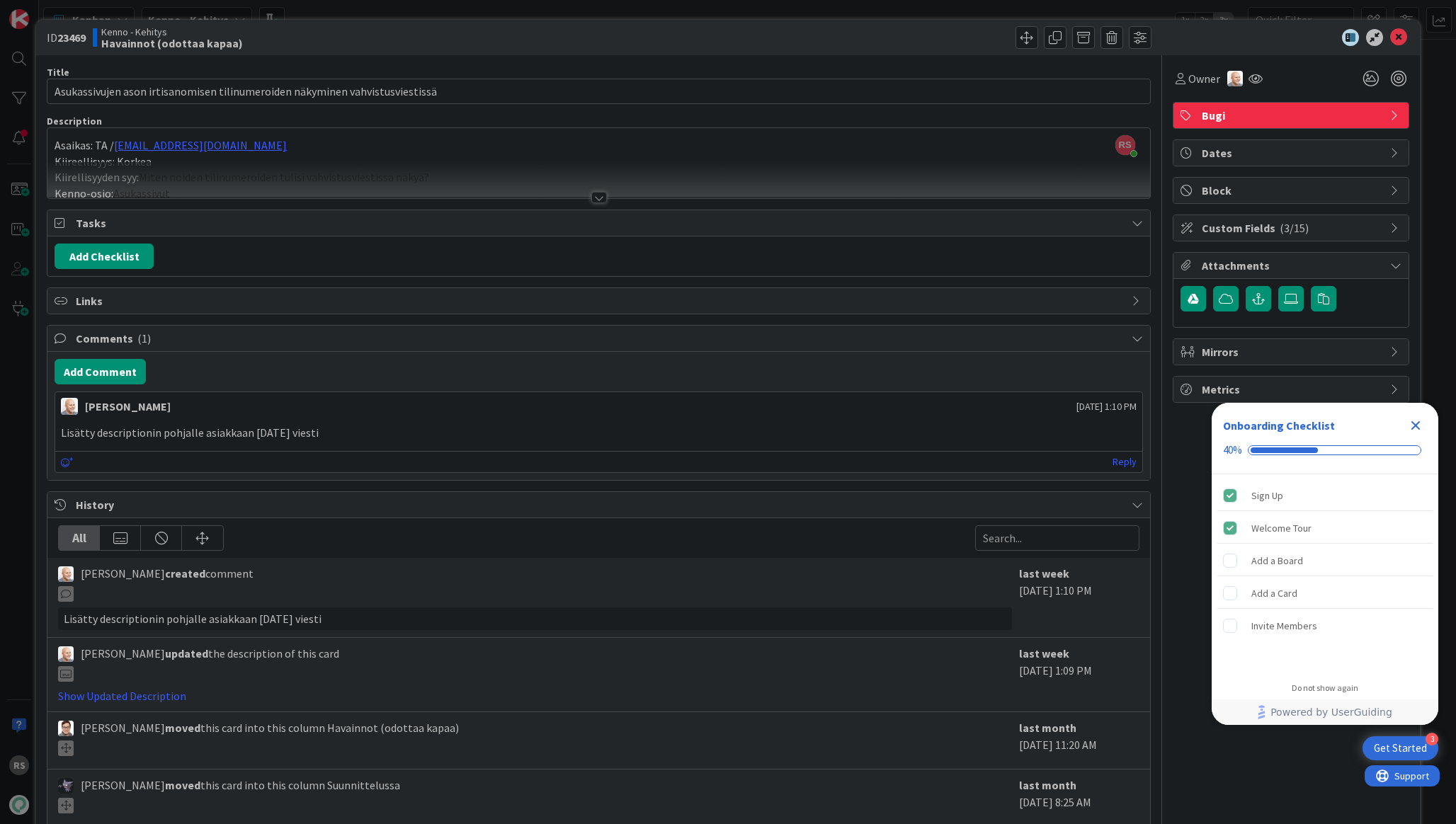
click at [597, 196] on div at bounding box center [599, 198] width 15 height 11
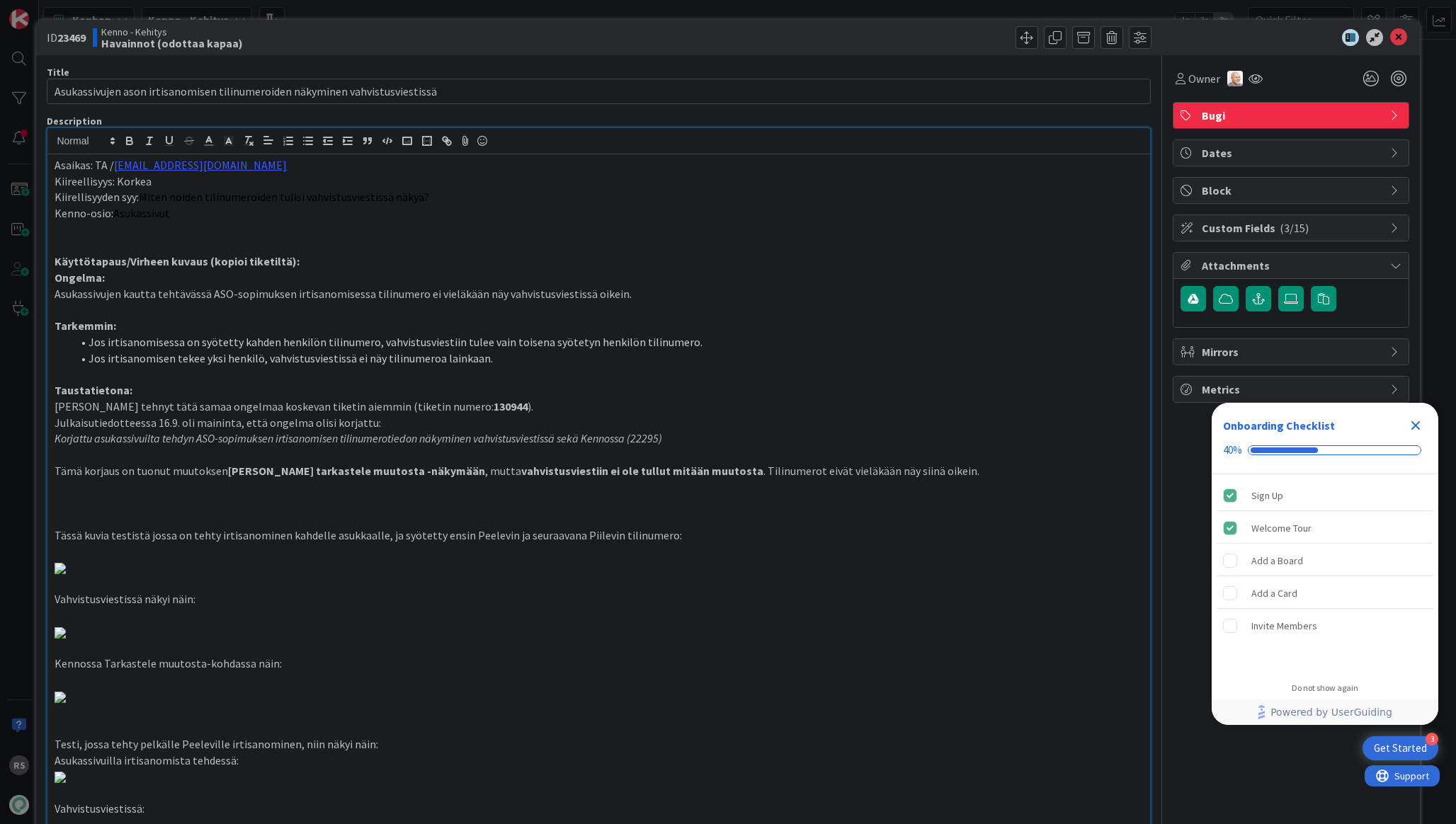
click at [1402, 33] on icon at bounding box center [1399, 38] width 17 height 17
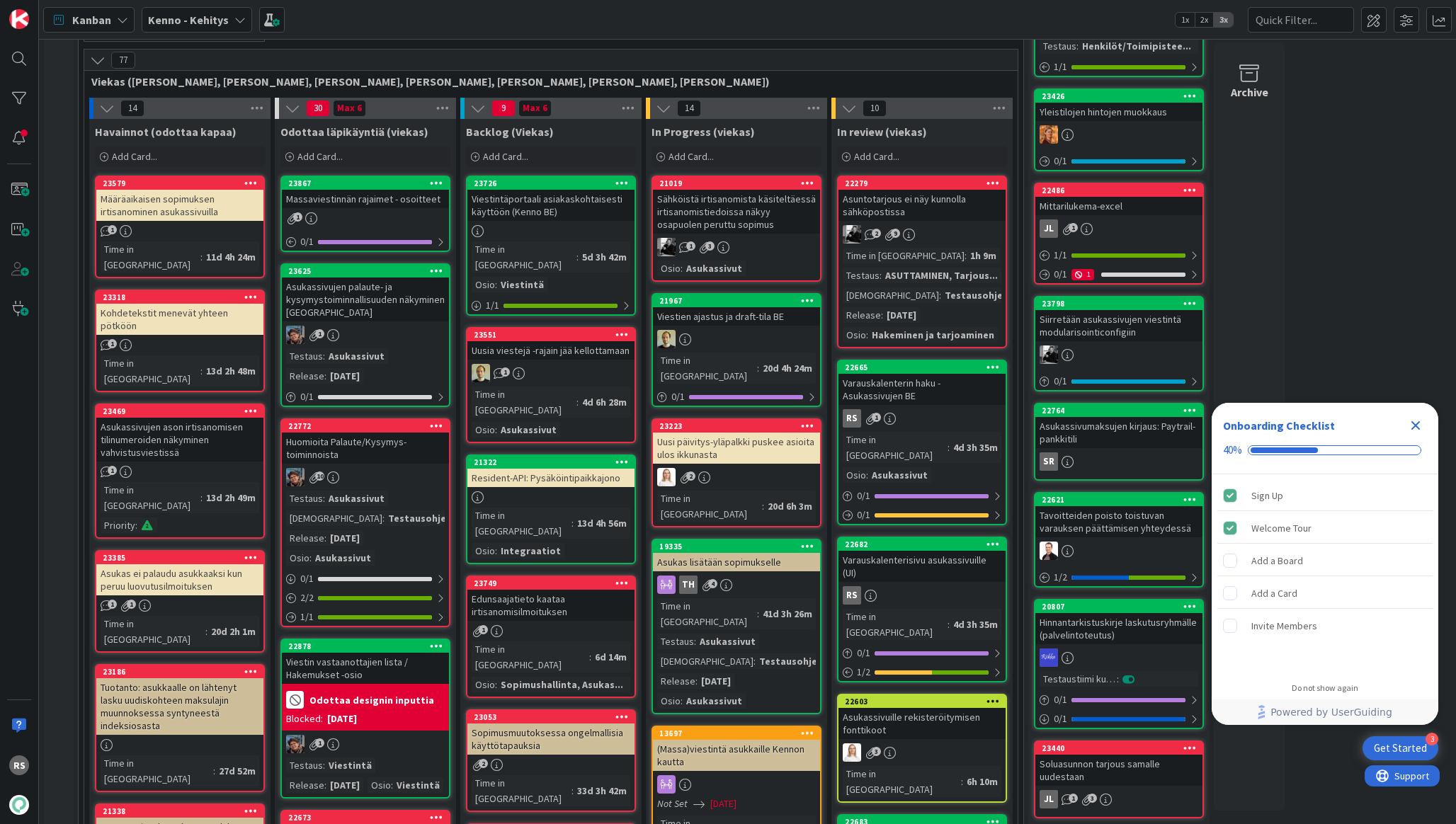
scroll to position [350, 0]
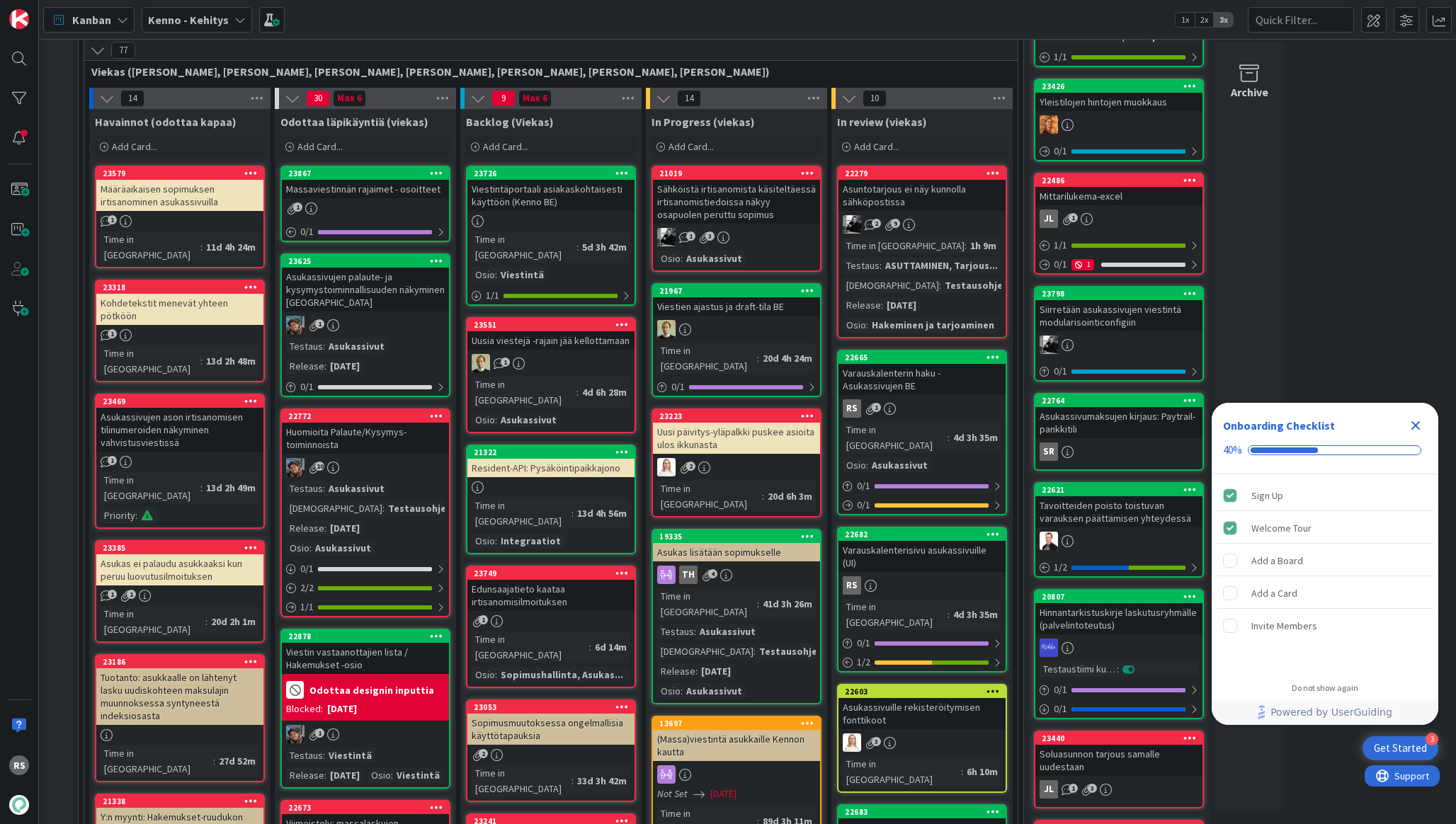
click at [403, 288] on div "Asukassivujen palaute- ja kysymystoiminnallisuuden näkyminen [GEOGRAPHIC_DATA]" at bounding box center [366, 290] width 167 height 44
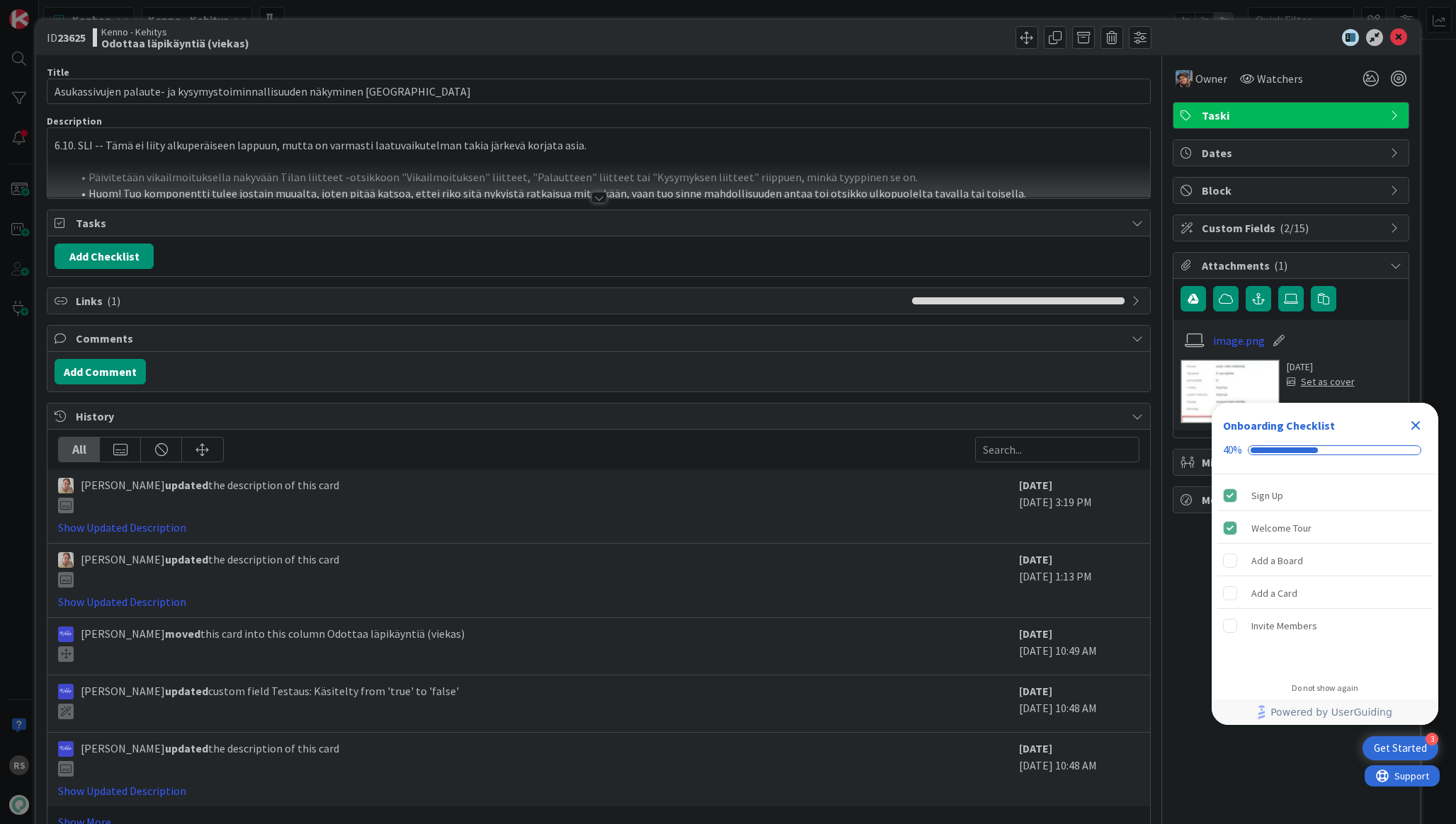
click at [594, 204] on div "Title 70 / 128 Asukassivujen palaute- ja kysymystoiminnallisuuden näkyminen Ken…" at bounding box center [598, 447] width 1103 height 783
click at [593, 200] on div at bounding box center [599, 198] width 15 height 11
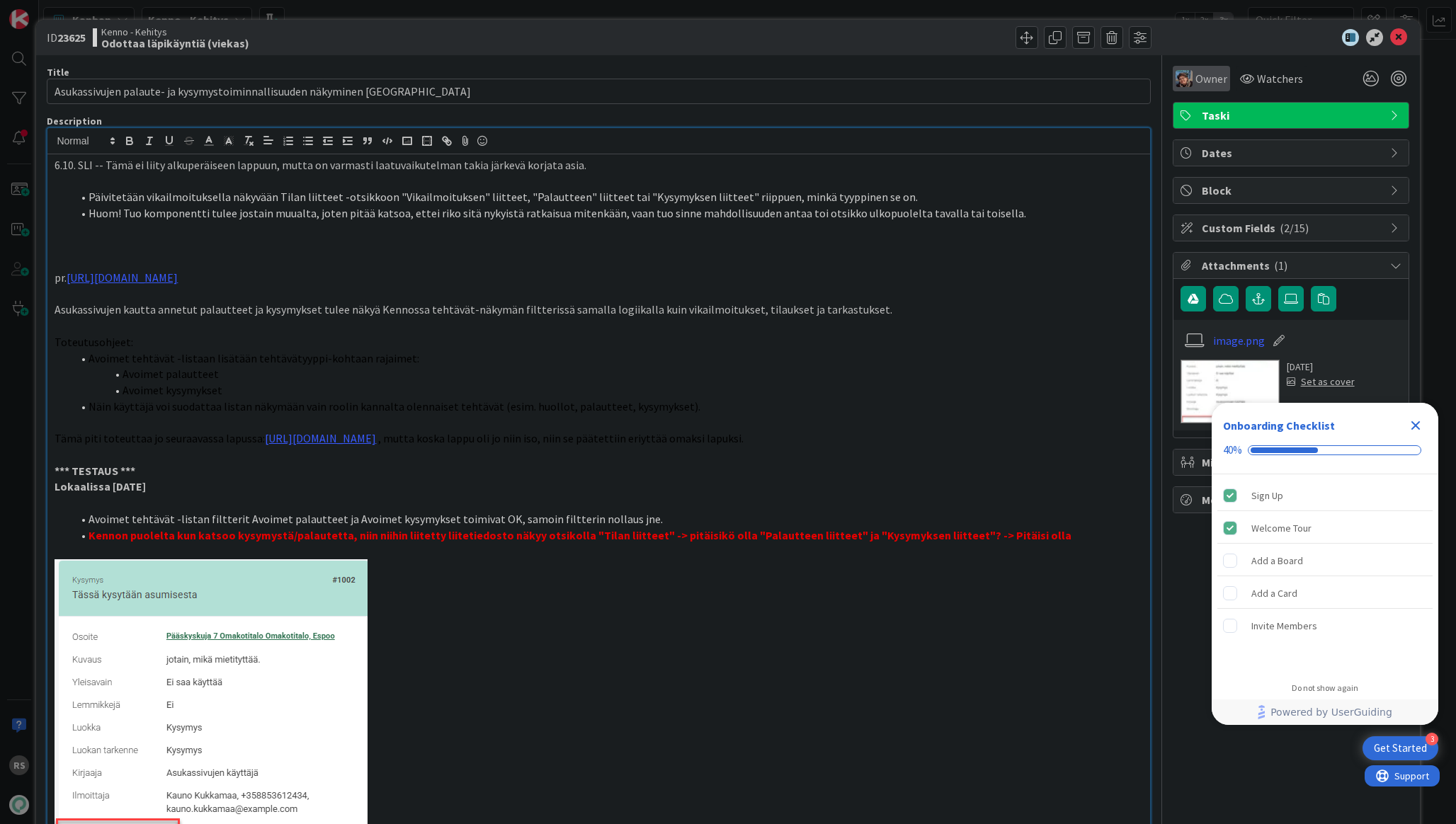
click at [1204, 74] on span "Owner" at bounding box center [1212, 79] width 32 height 17
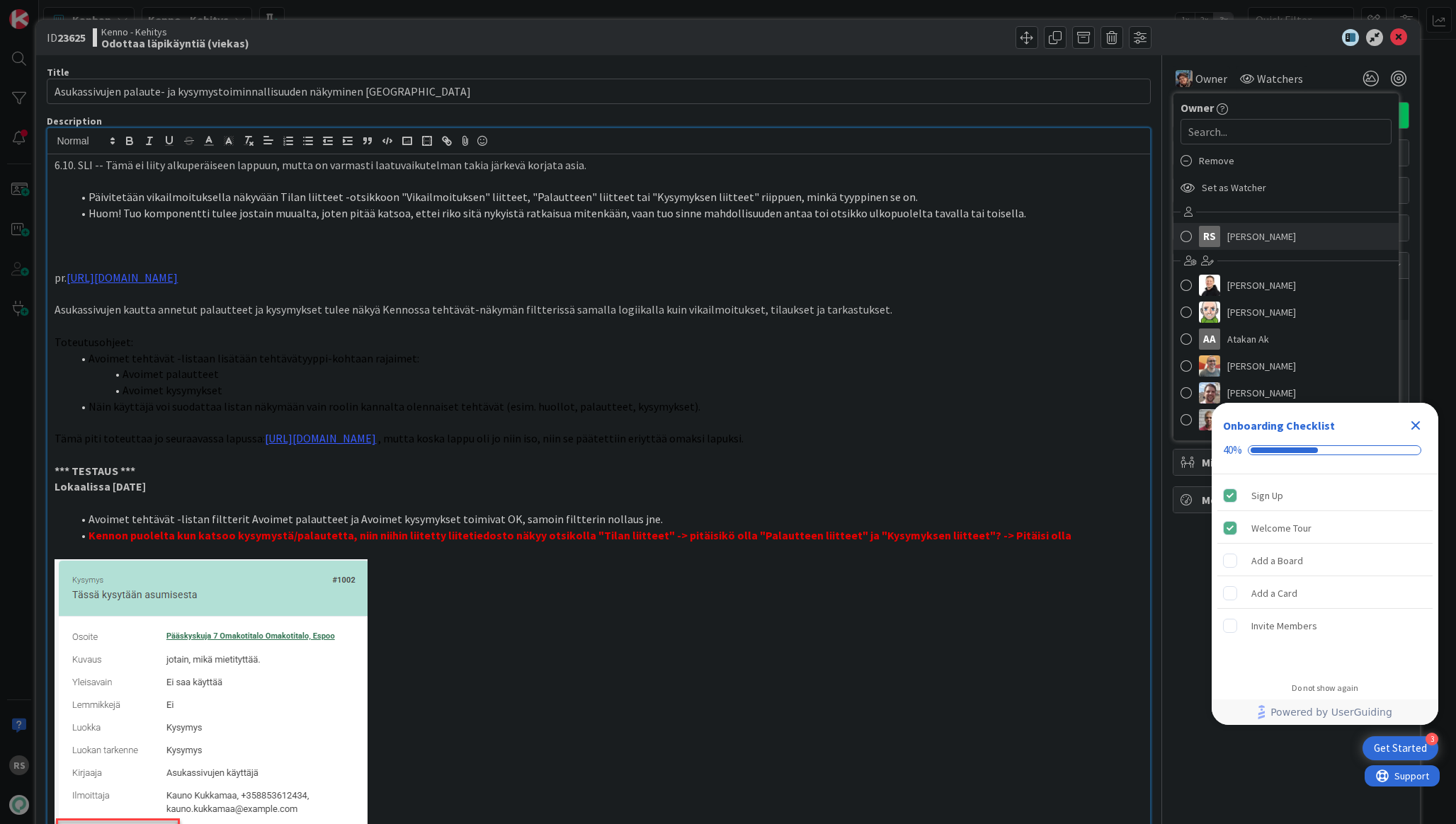
click at [1258, 240] on span "[PERSON_NAME]" at bounding box center [1261, 237] width 68 height 21
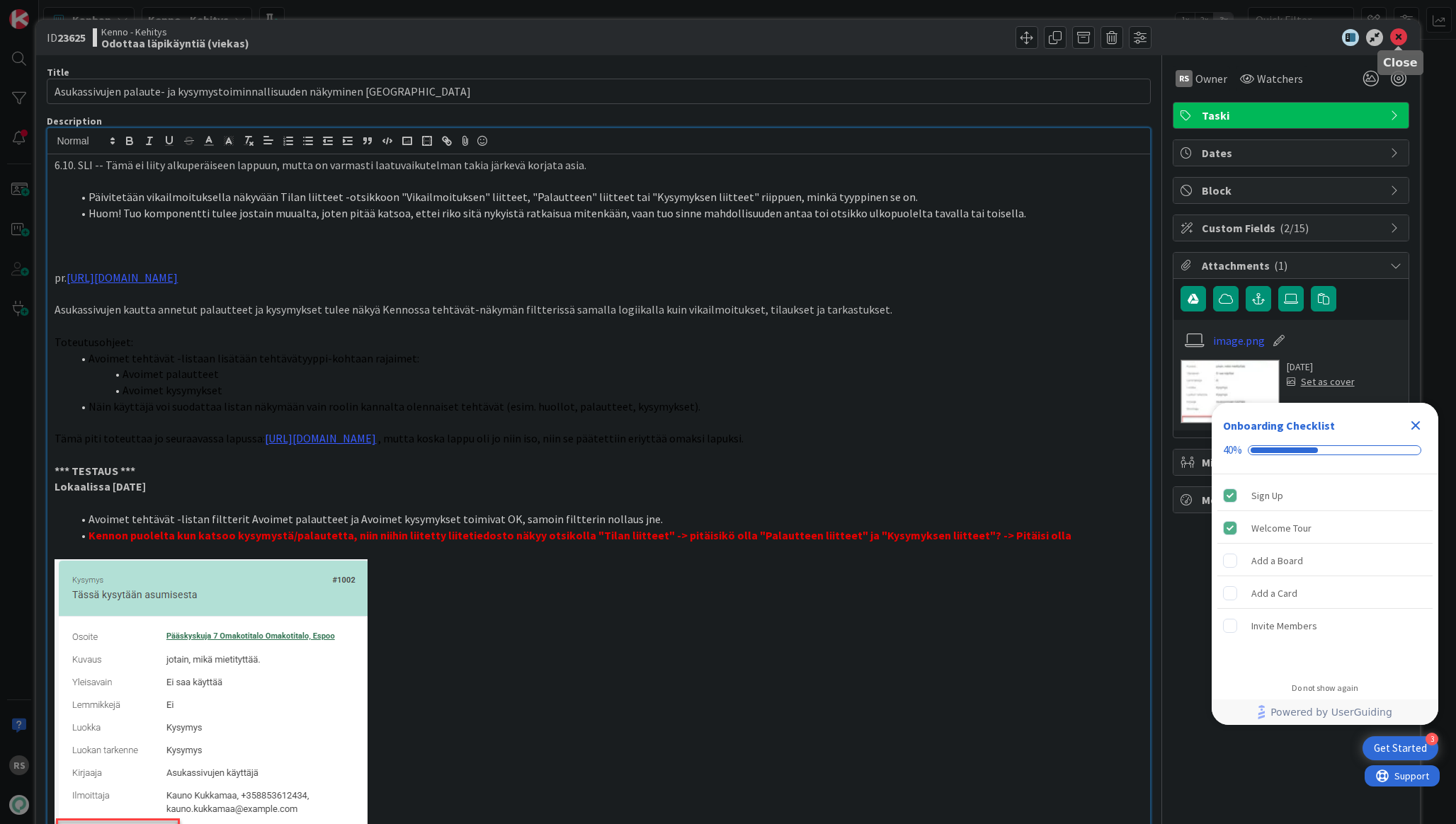
click at [1399, 35] on icon at bounding box center [1399, 38] width 17 height 17
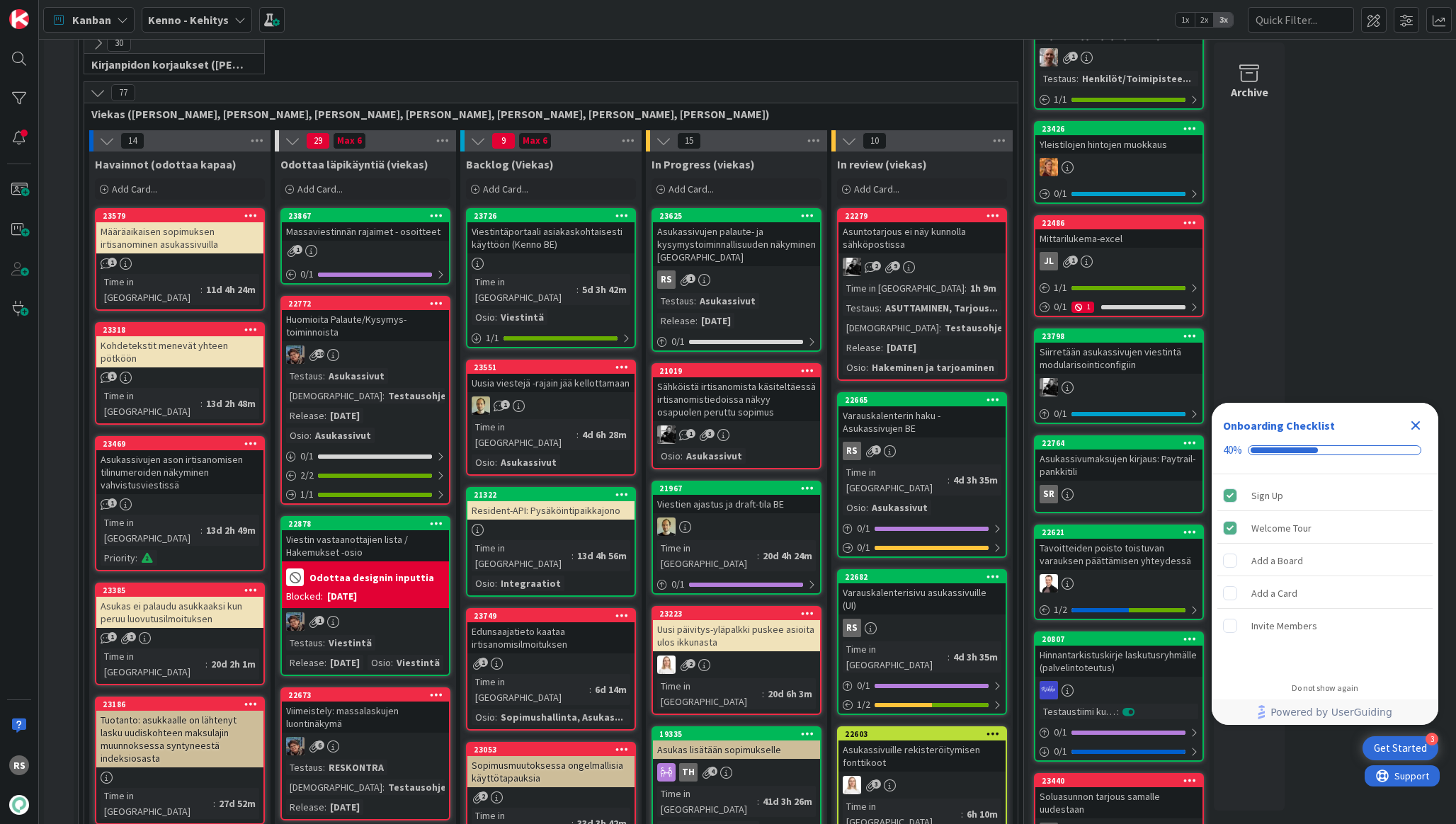
scroll to position [297, 0]
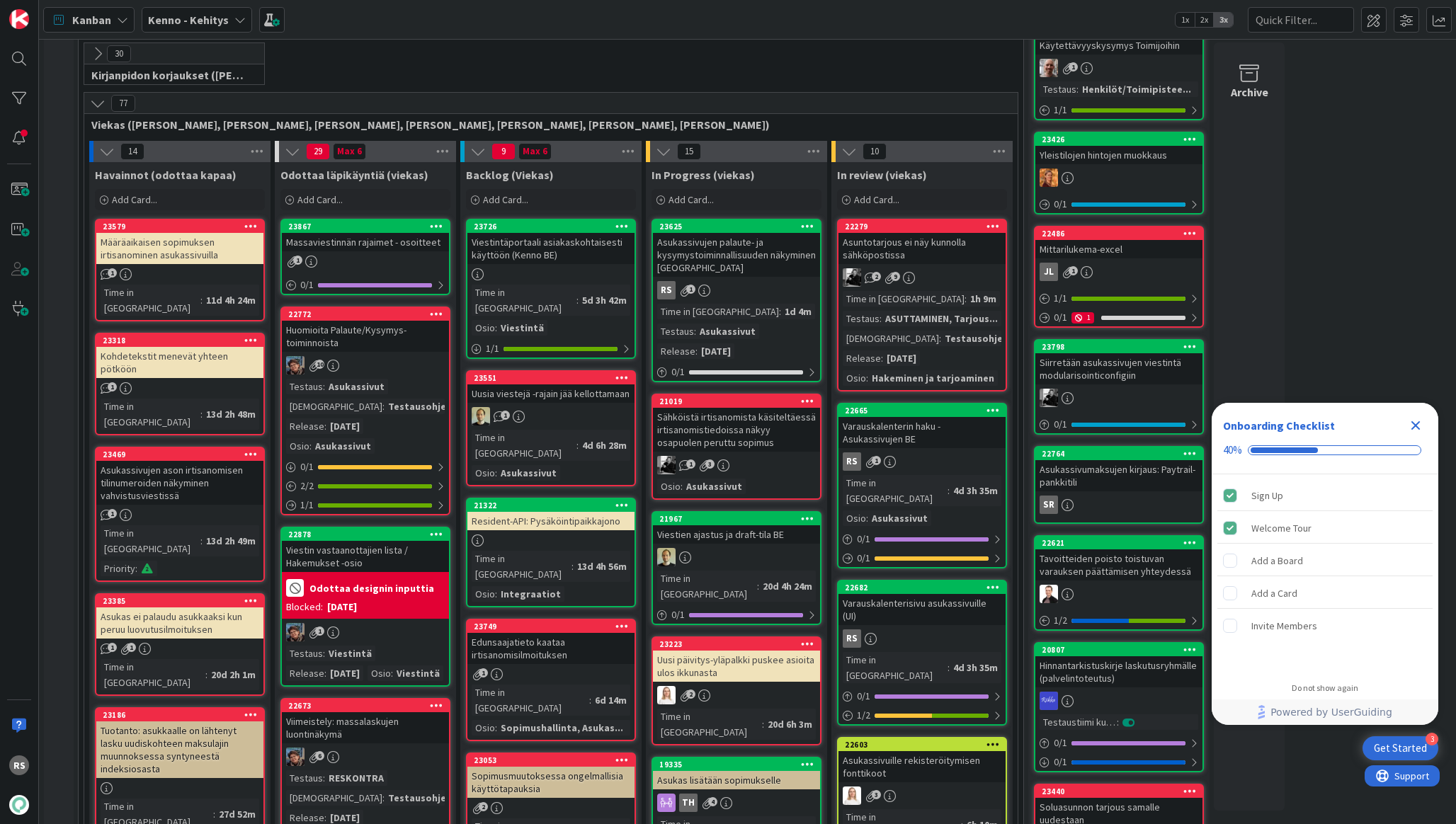
click at [719, 236] on div "Asukassivujen palaute- ja kysymystoiminnallisuuden näkyminen [GEOGRAPHIC_DATA]" at bounding box center [737, 255] width 167 height 44
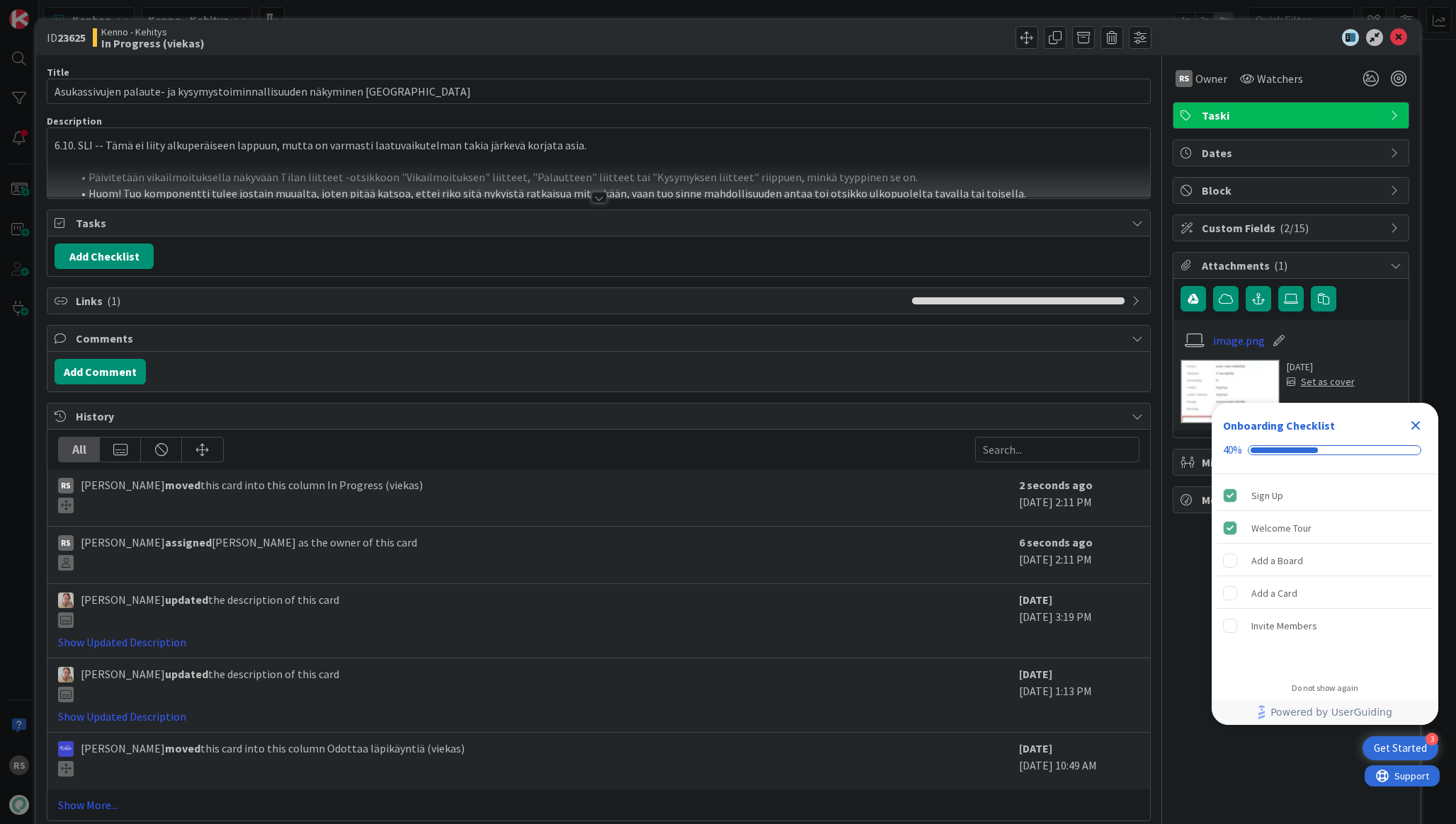
click at [598, 199] on div at bounding box center [599, 198] width 15 height 11
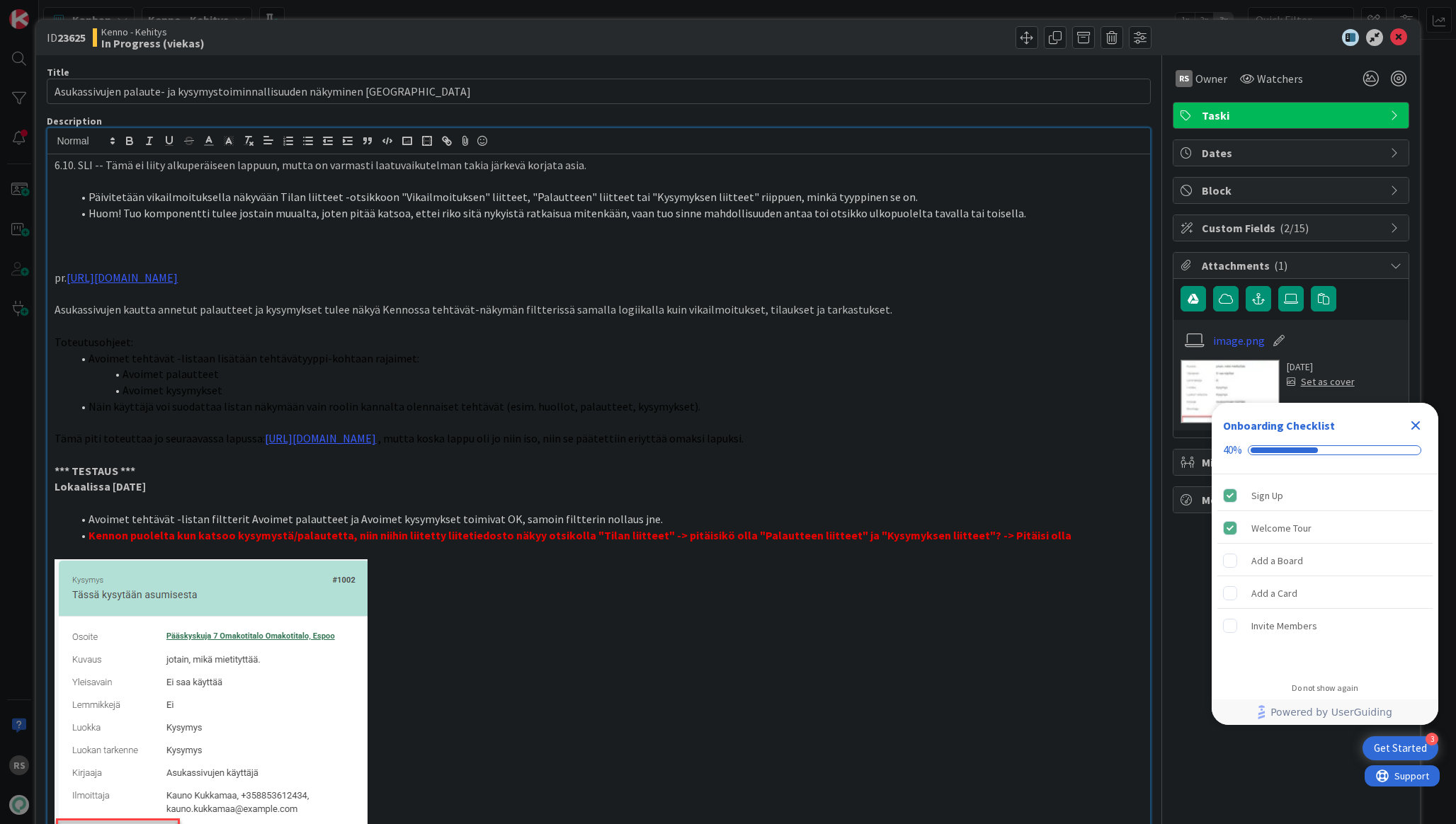
click at [1068, 539] on li "Kennon puolelta kun katsoo kysymystä/palautetta, niin niihin liitetty liitetied…" at bounding box center [606, 535] width 1071 height 16
click at [577, 93] on input "Asukassivujen palaute- ja kysymystoiminnallisuuden näkyminen [GEOGRAPHIC_DATA]" at bounding box center [598, 91] width 1103 height 26
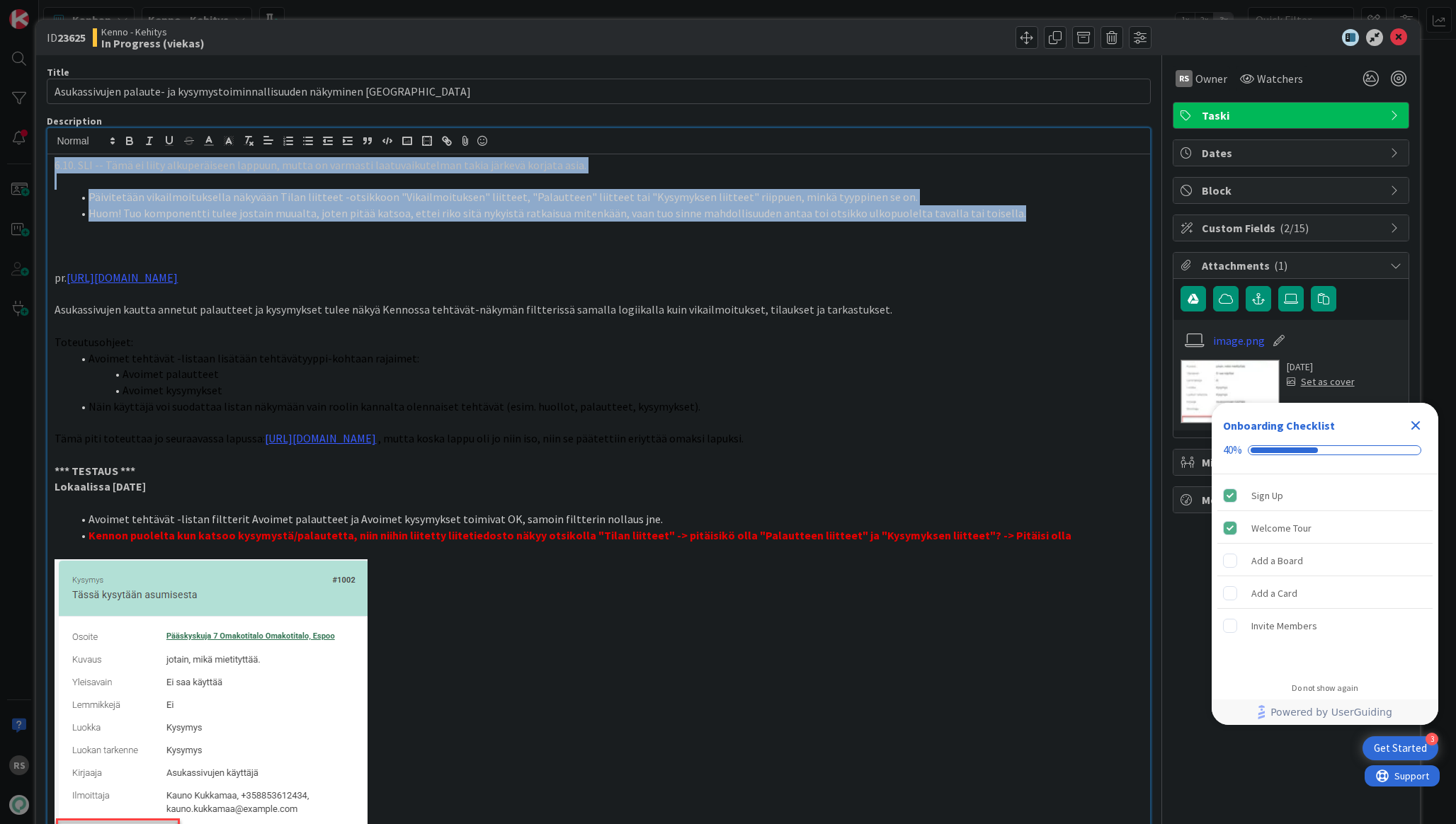
drag, startPoint x: 992, startPoint y: 214, endPoint x: 19, endPoint y: 161, distance: 974.4
click at [19, 161] on div "ID 23625 Kenno - Kehitys In Progress (viekas) Title 70 / 128 Asukassivujen pala…" at bounding box center [728, 412] width 1456 height 824
copy div "6.10. SLI -- Tämä ei liity alkuperäiseen lappuun, mutta on varmasti laatuvaikut…"
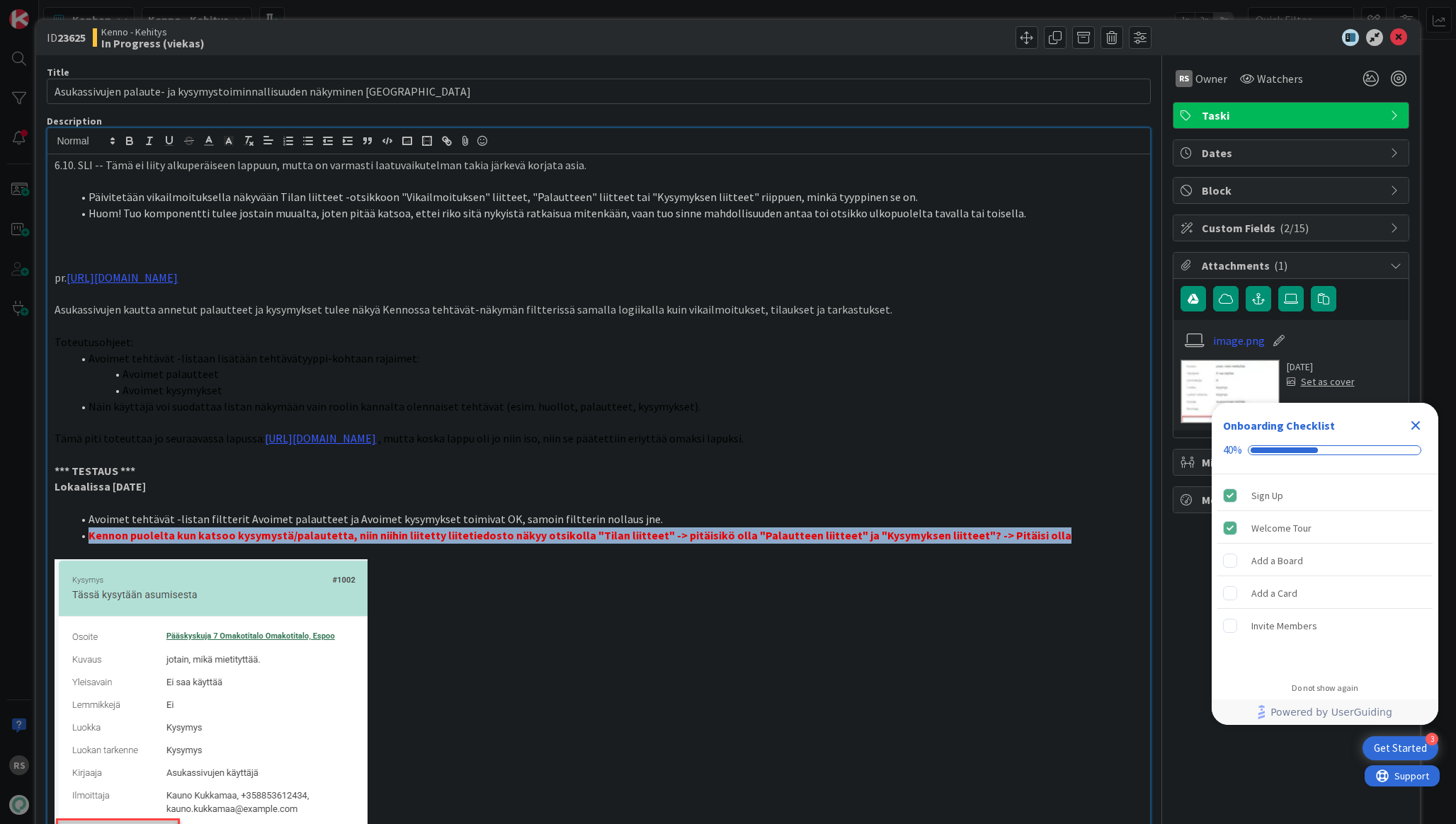
drag, startPoint x: 1044, startPoint y: 538, endPoint x: 79, endPoint y: 535, distance: 965.0
click at [79, 535] on li "Kennon puolelta kun katsoo kysymystä/palautetta, niin niihin liitetty liitetied…" at bounding box center [606, 535] width 1071 height 16
copy li "Kennon puolelta kun katsoo kysymystä/palautetta, niin niihin liitetty liitetied…"
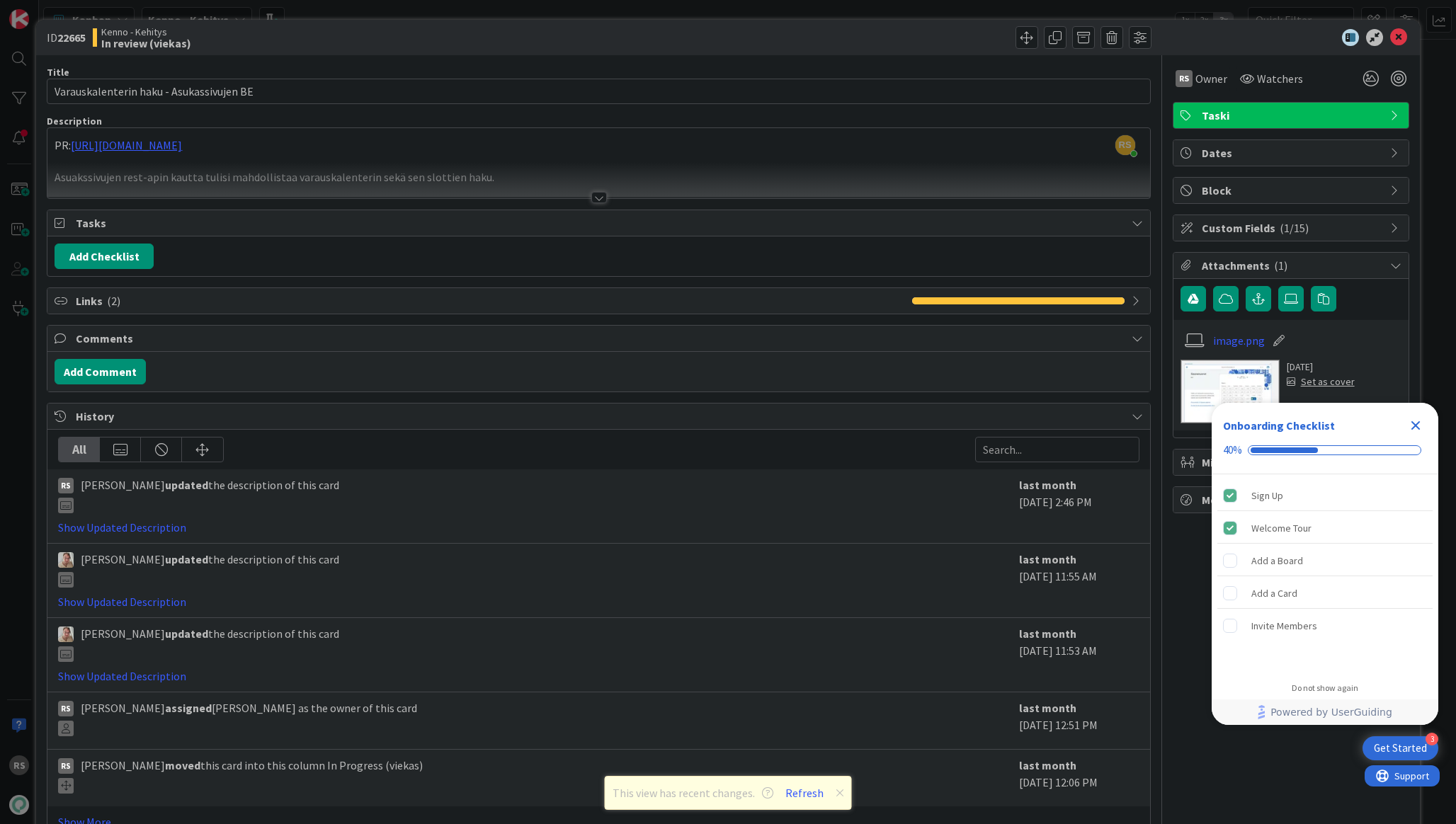
scroll to position [386, 0]
